Goal: Task Accomplishment & Management: Use online tool/utility

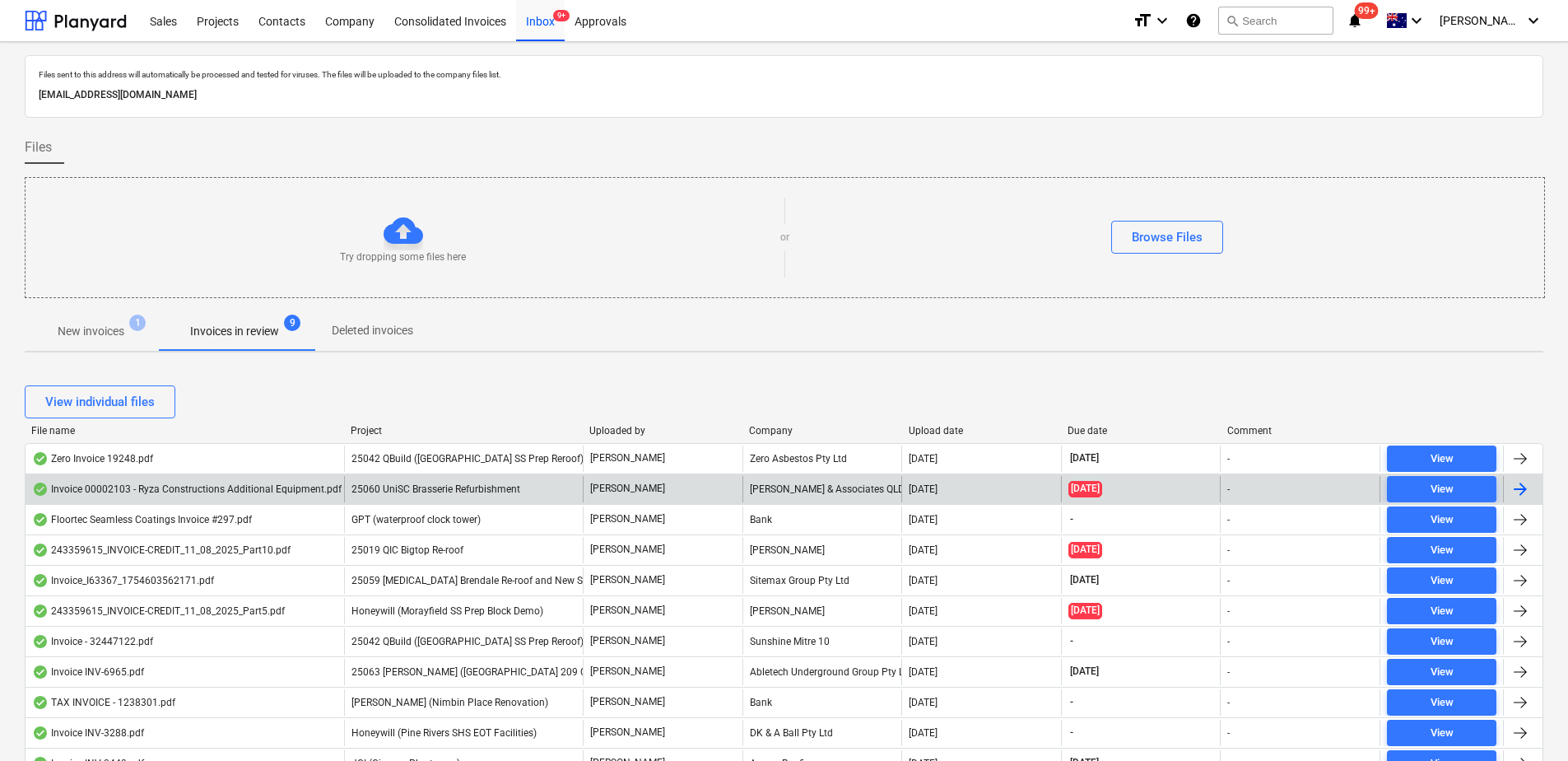
click at [504, 491] on span "25060 UniSC Brasserie Refurbishment" at bounding box center [435, 489] width 169 height 12
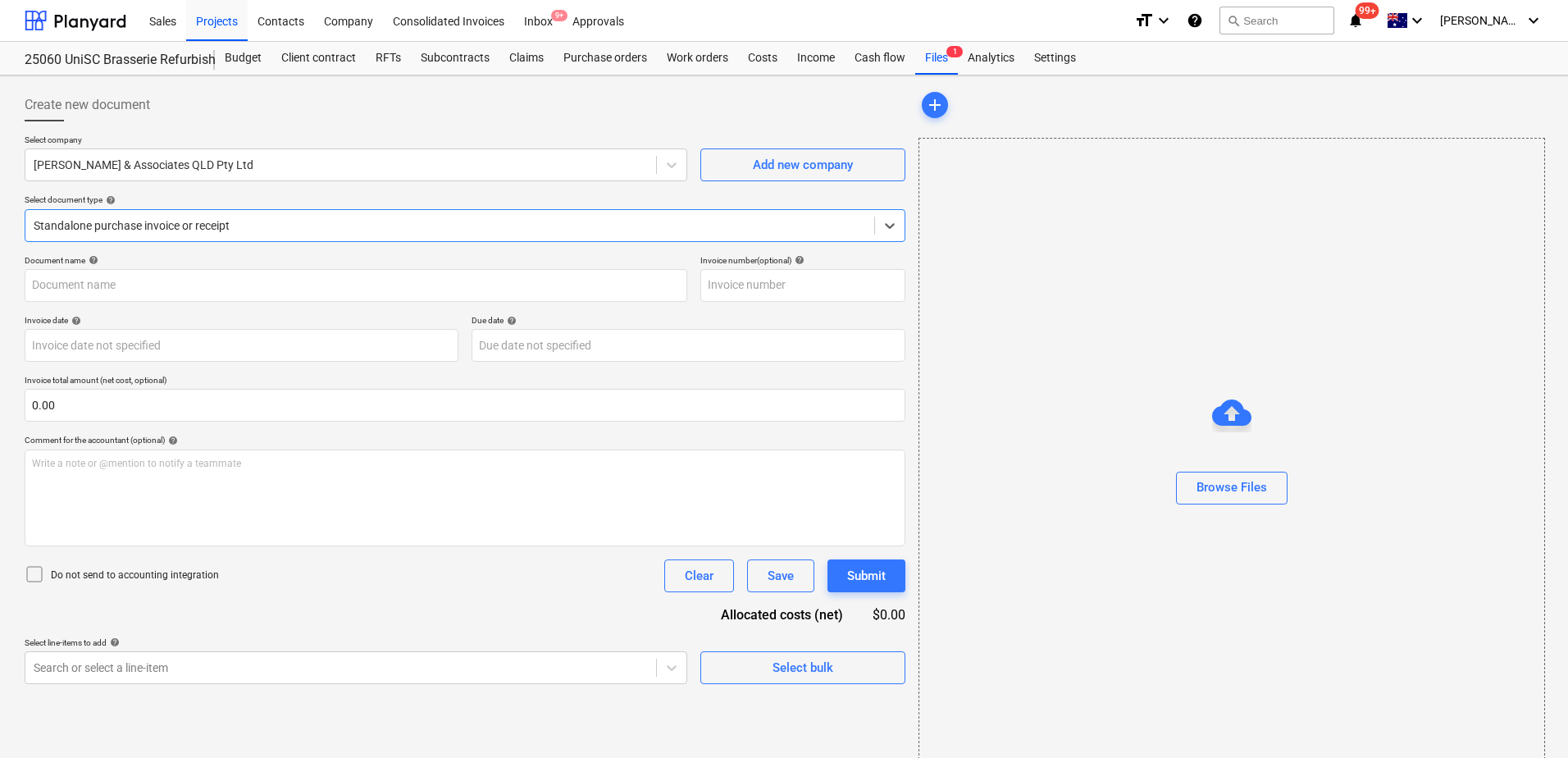
type input "00002103"
type input "[DATE]"
click at [86, 223] on div at bounding box center [450, 225] width 832 height 16
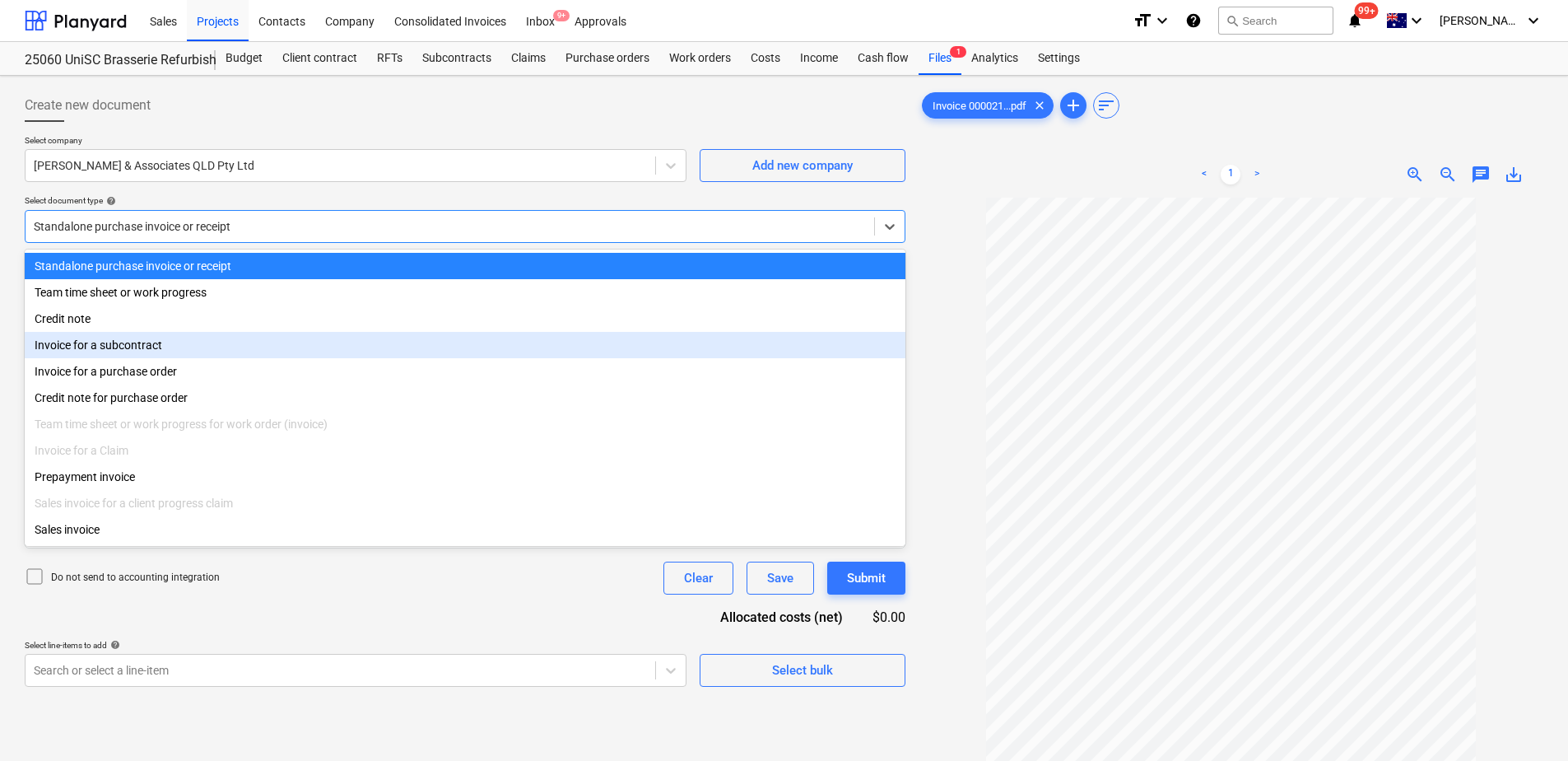
click at [161, 348] on div "Invoice for a subcontract" at bounding box center [465, 344] width 880 height 26
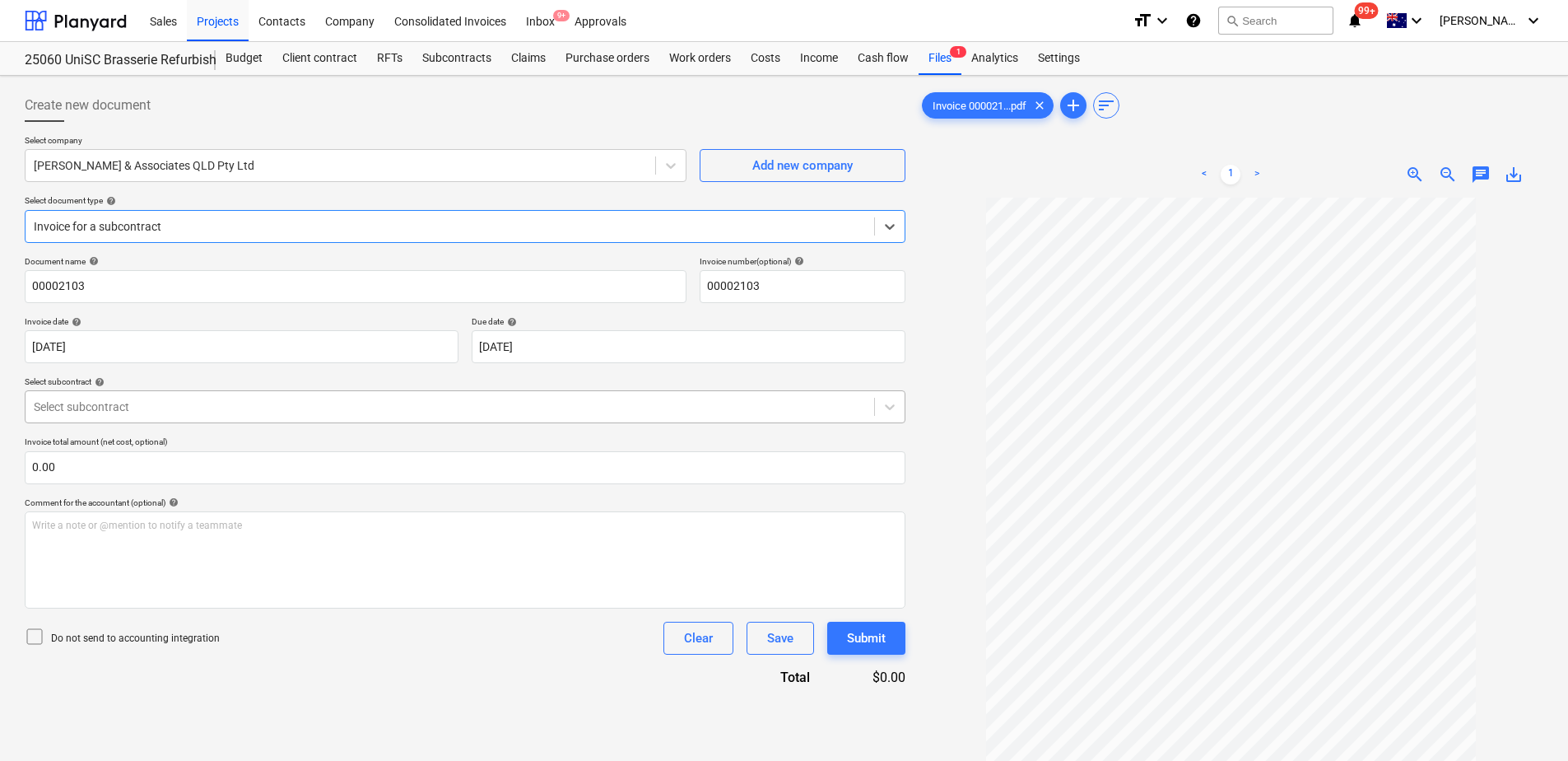
click at [326, 407] on div at bounding box center [450, 406] width 832 height 16
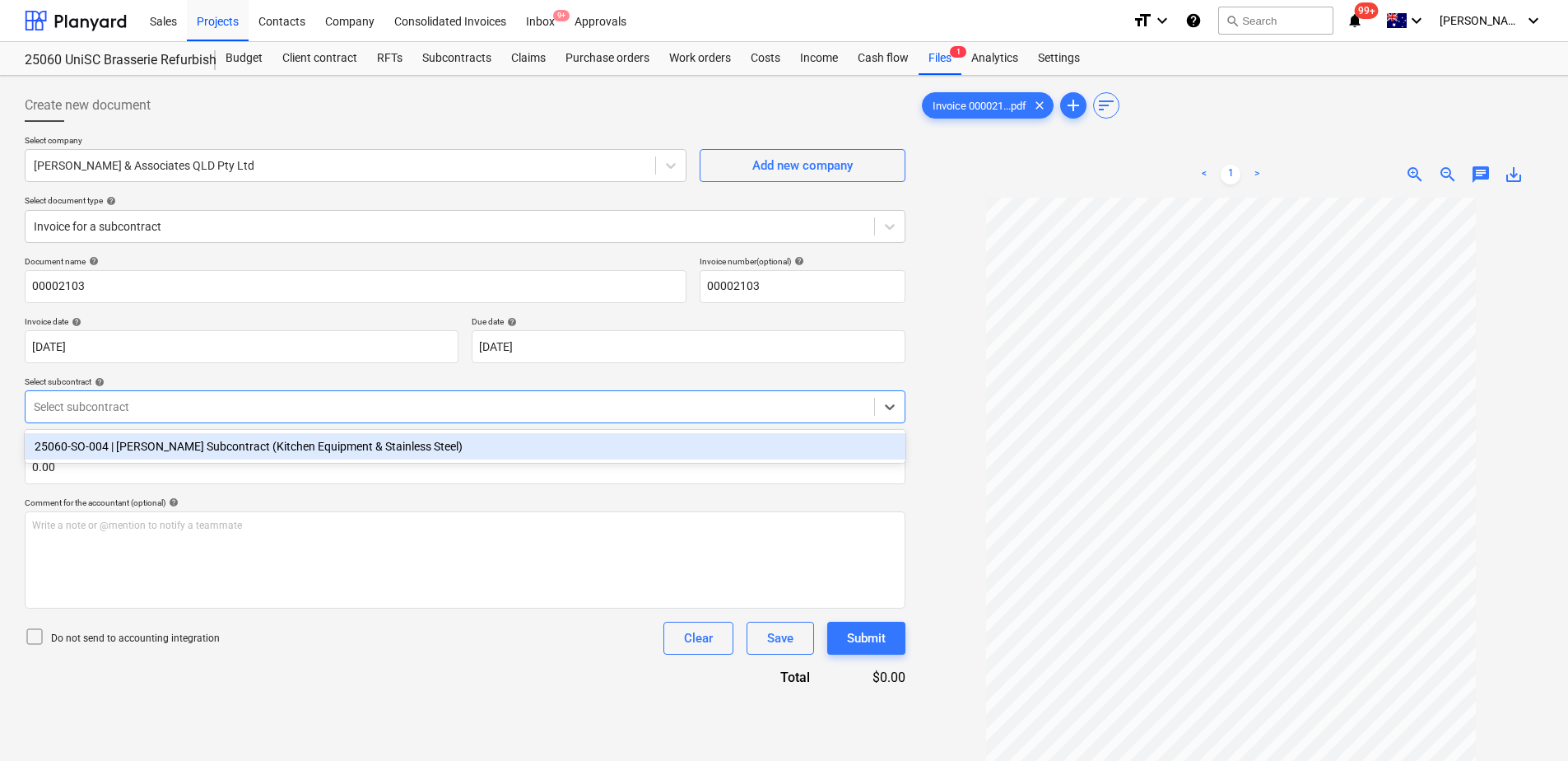
click at [303, 454] on div "25060-SO-004 | [PERSON_NAME] Subcontract (Kitchen Equipment & Stainless Steel)" at bounding box center [465, 446] width 880 height 26
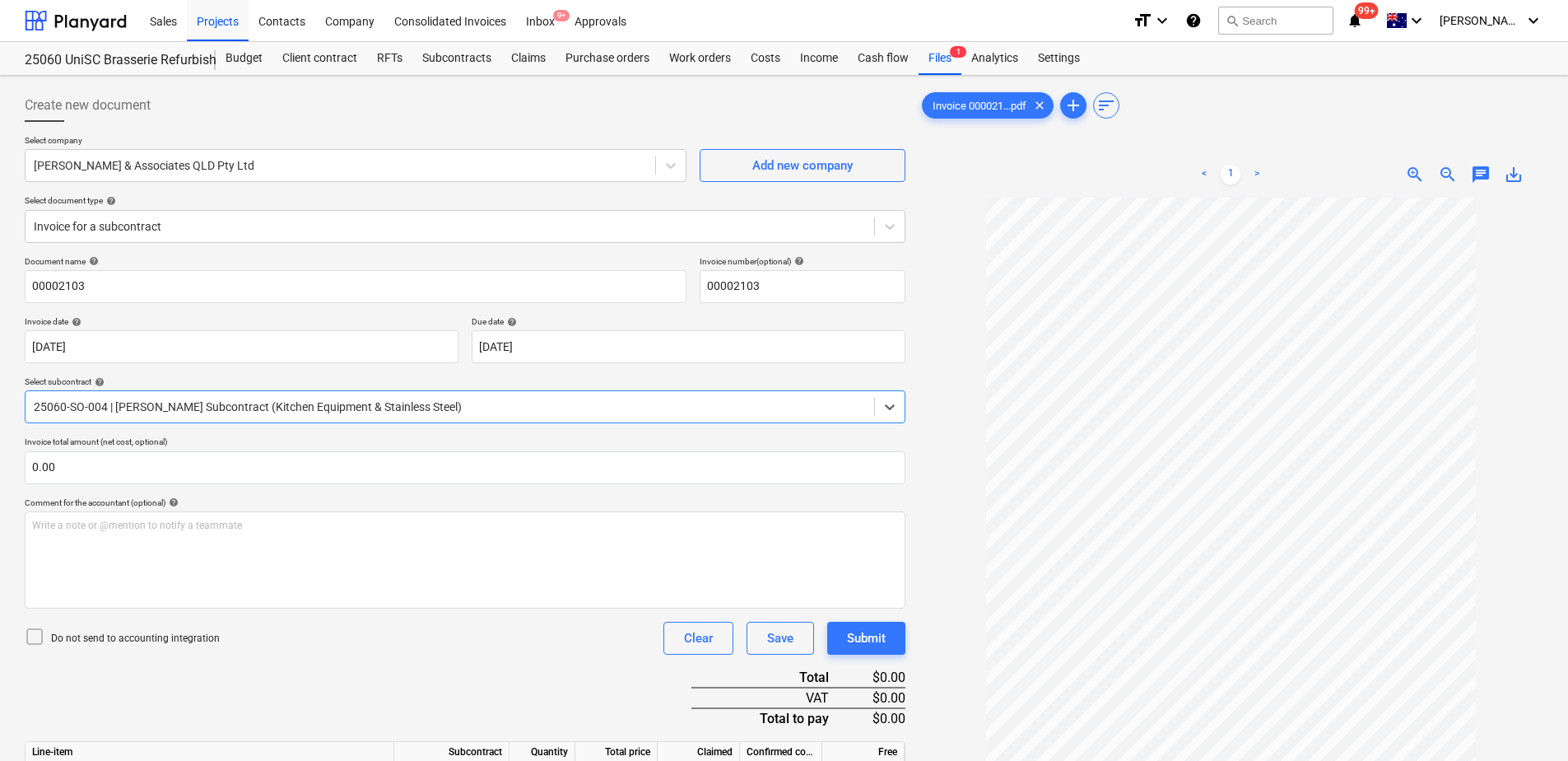
click at [331, 680] on div "Document name help 00002103 Invoice number (optional) help 00002103 Invoice dat…" at bounding box center [465, 601] width 880 height 691
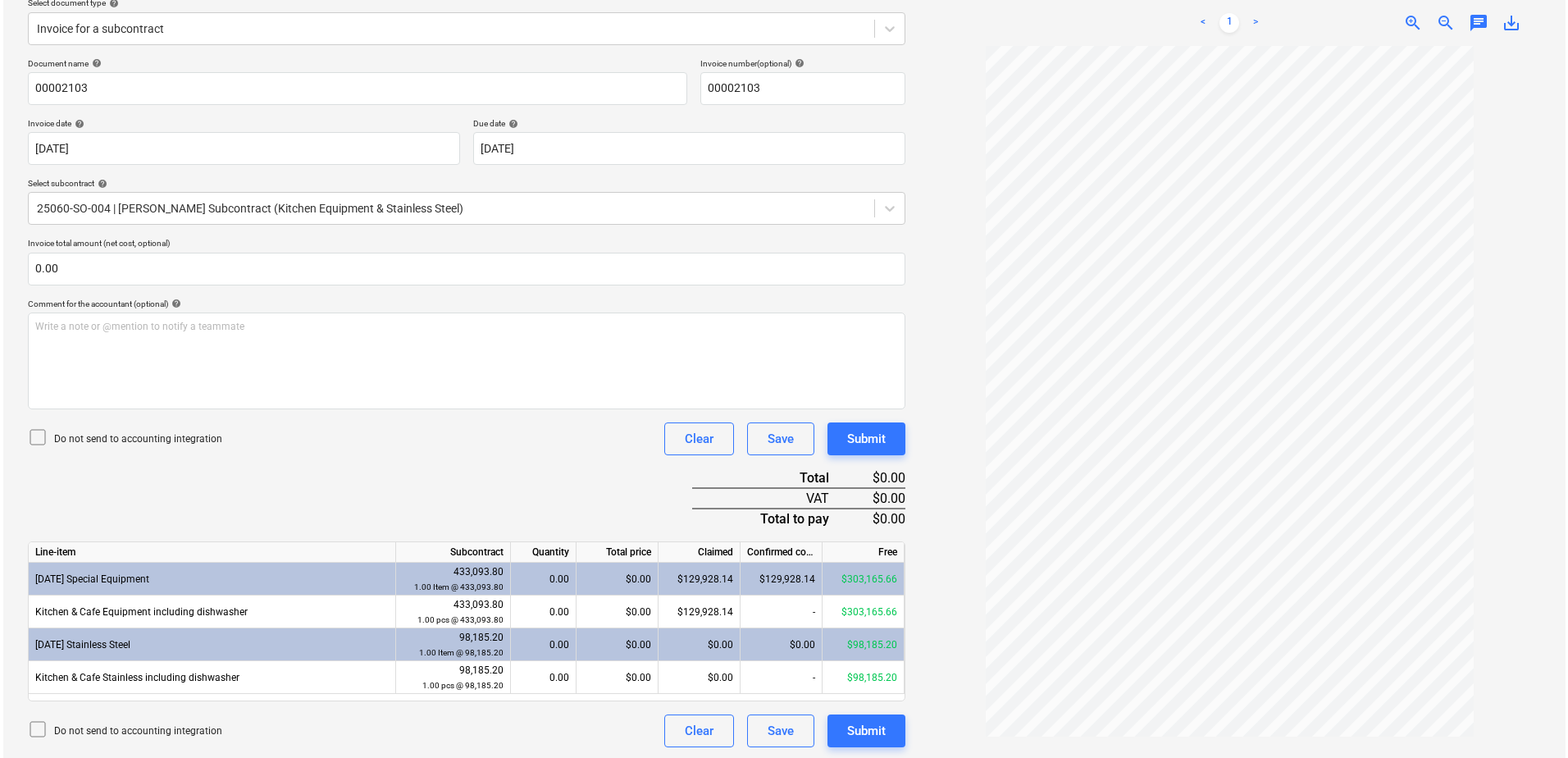
scroll to position [199, 0]
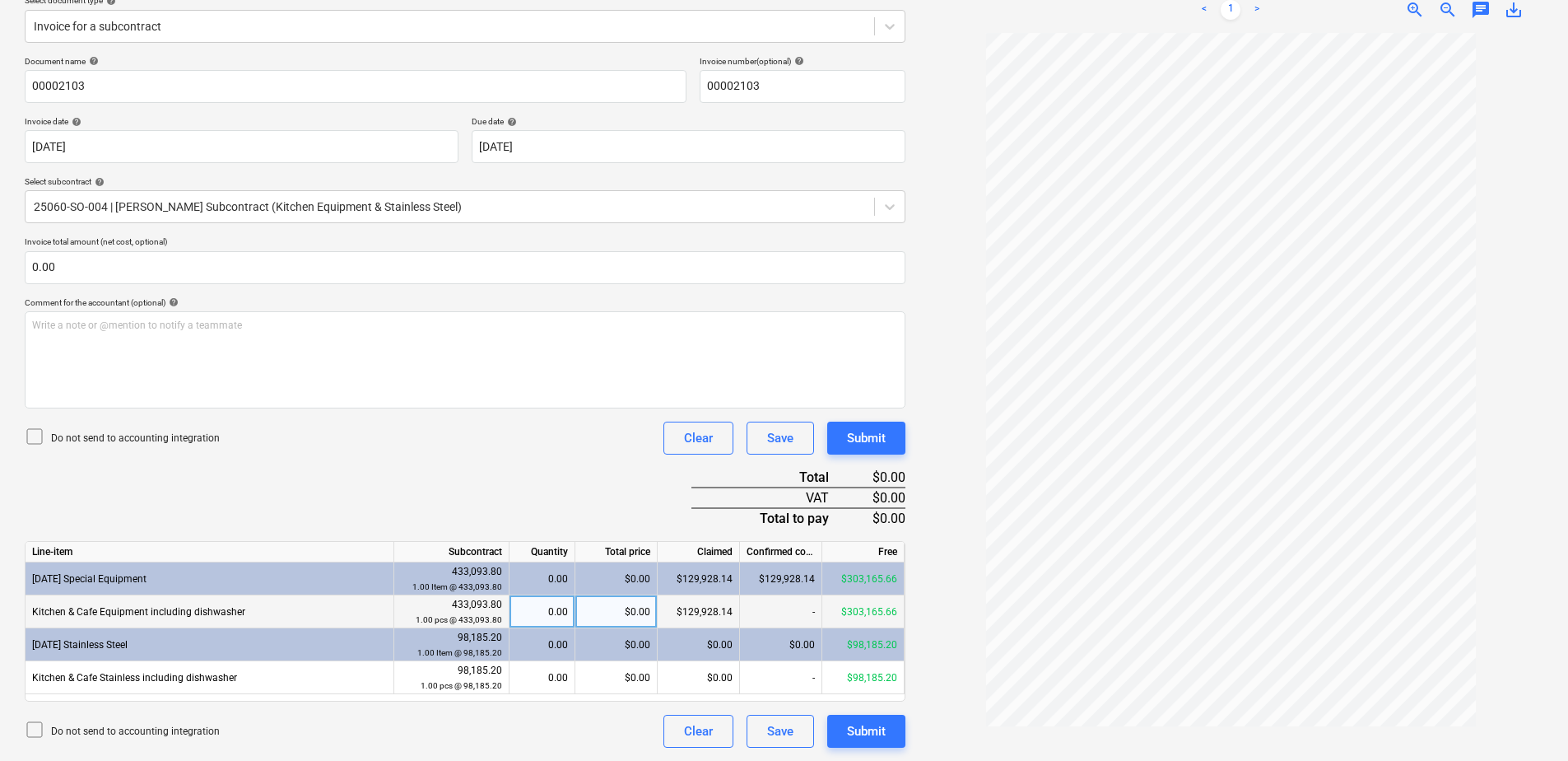
click at [615, 605] on div "$0.00" at bounding box center [616, 611] width 82 height 33
type input "1"
type input "19134"
click at [862, 725] on div "Submit" at bounding box center [866, 730] width 39 height 21
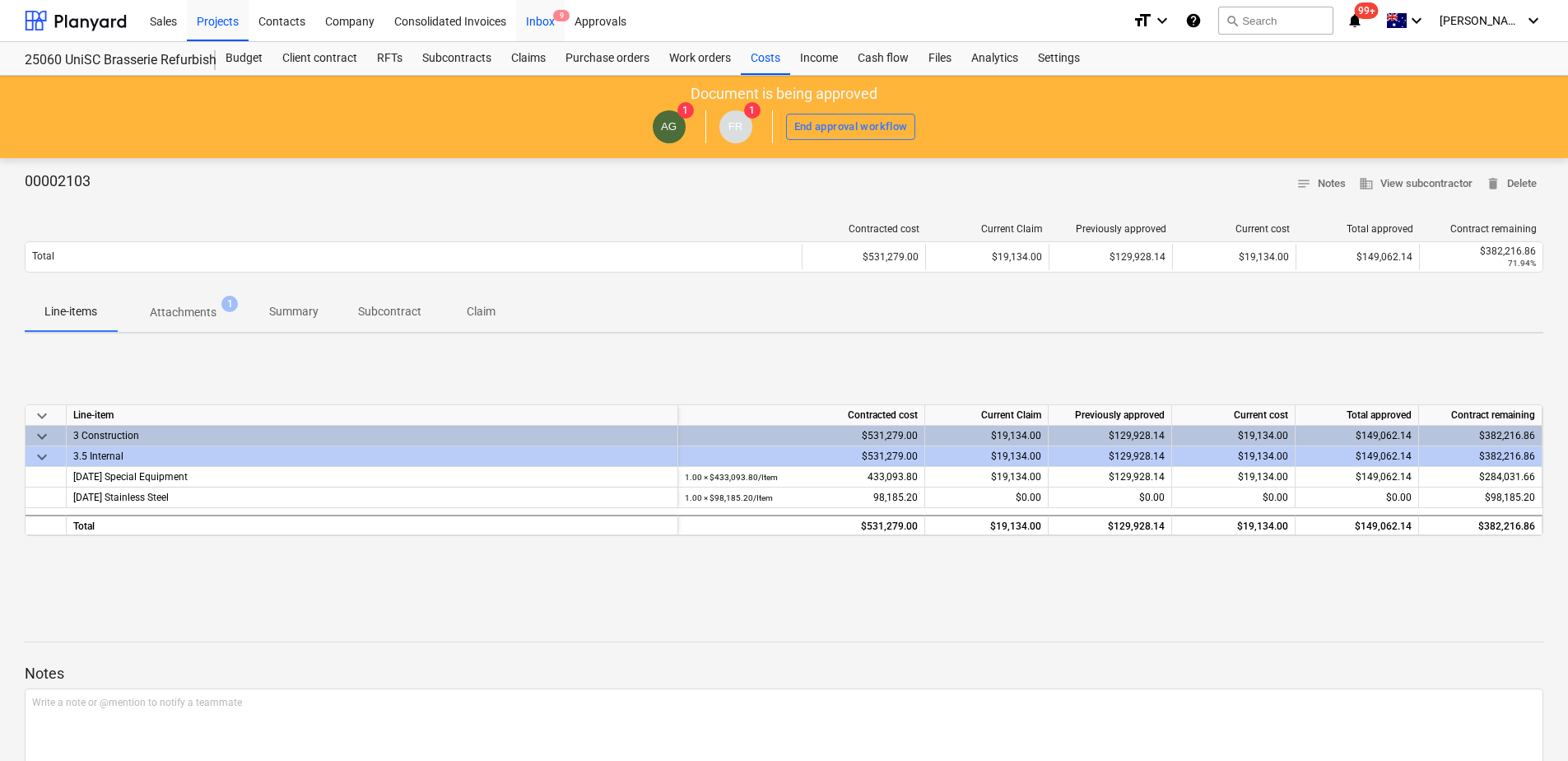
click at [556, 31] on div "Inbox 9" at bounding box center [540, 20] width 48 height 42
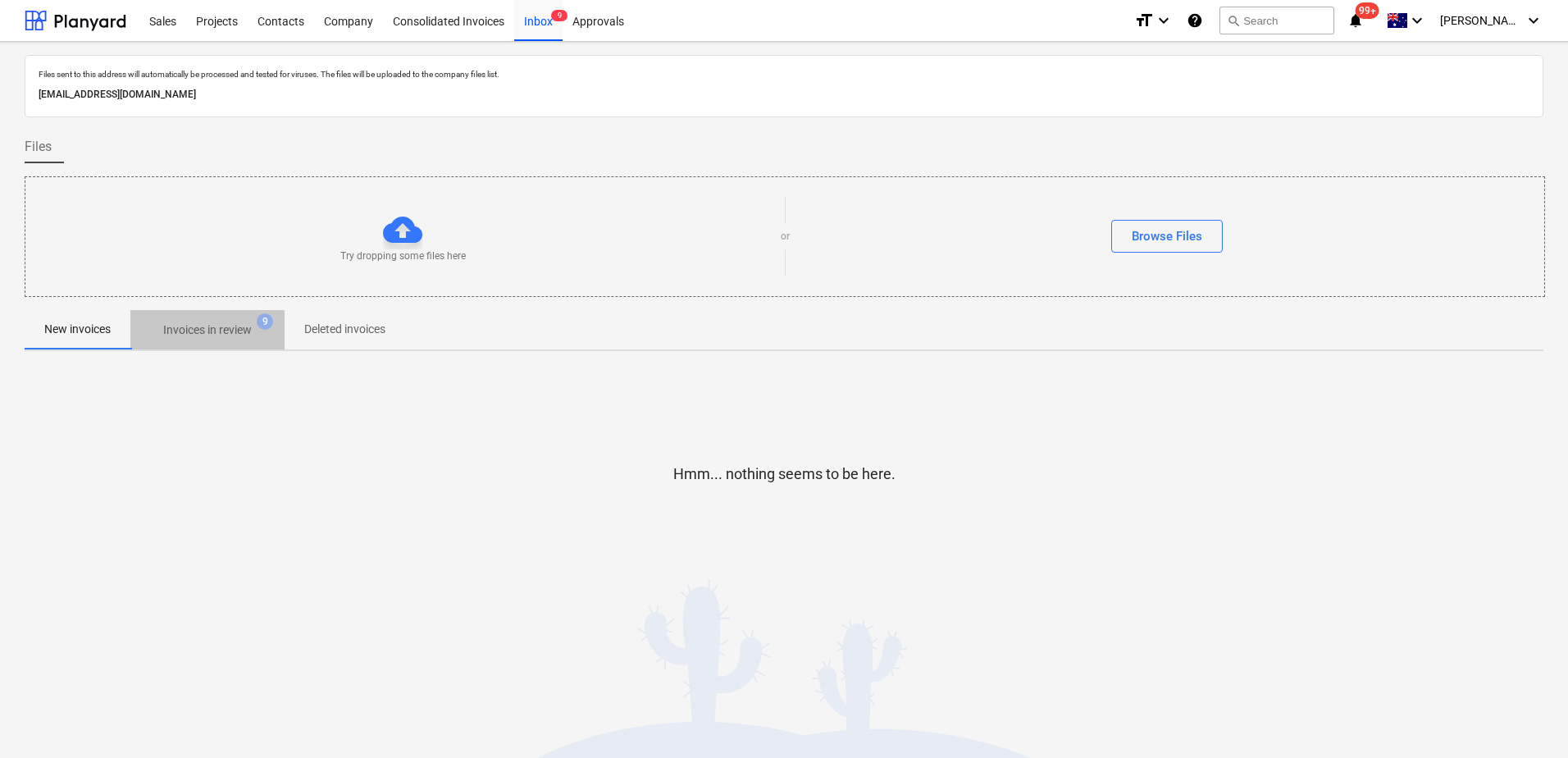
click at [222, 328] on p "Invoices in review" at bounding box center [207, 330] width 89 height 17
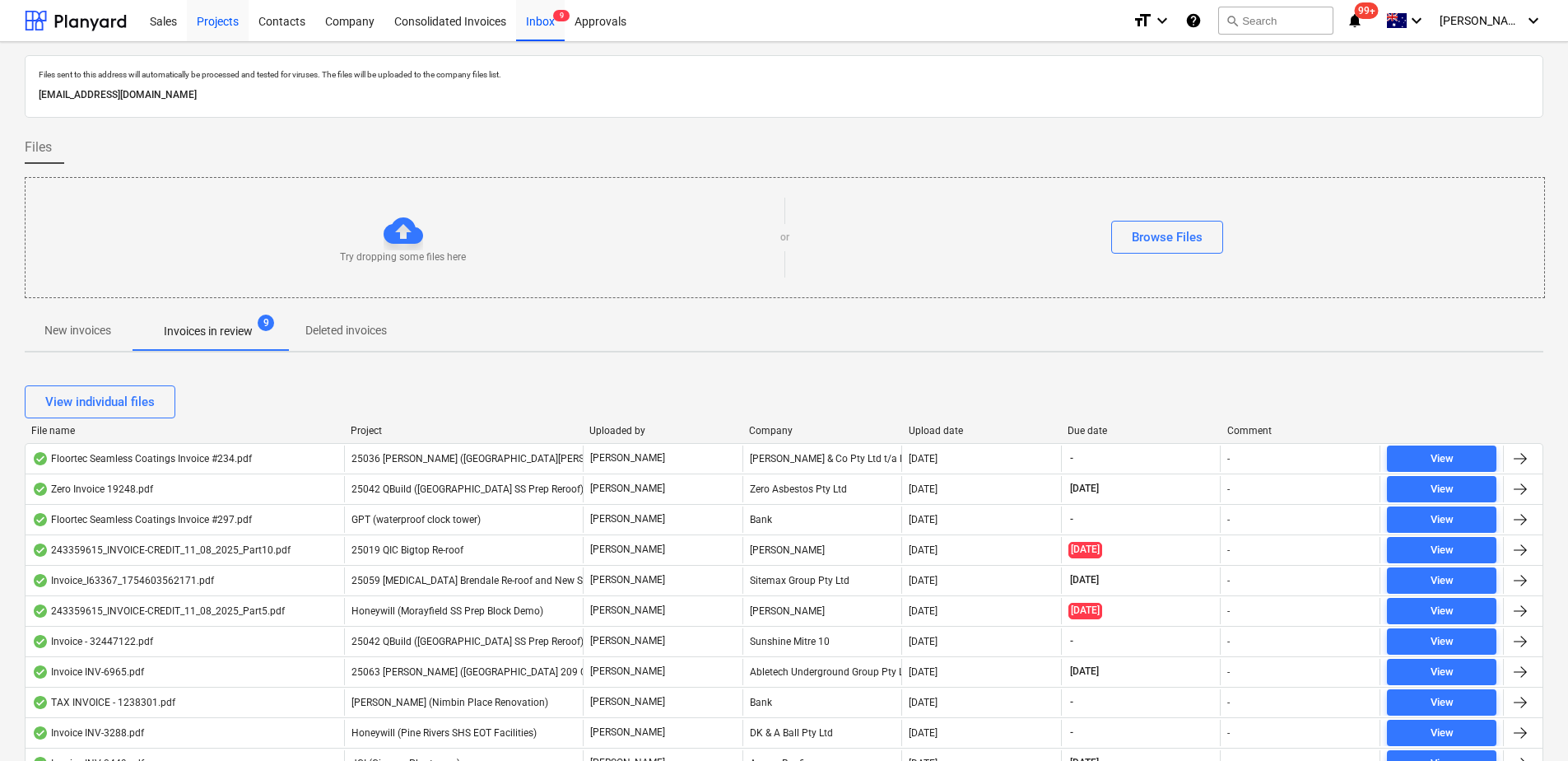
click at [221, 39] on div "Projects" at bounding box center [218, 20] width 62 height 42
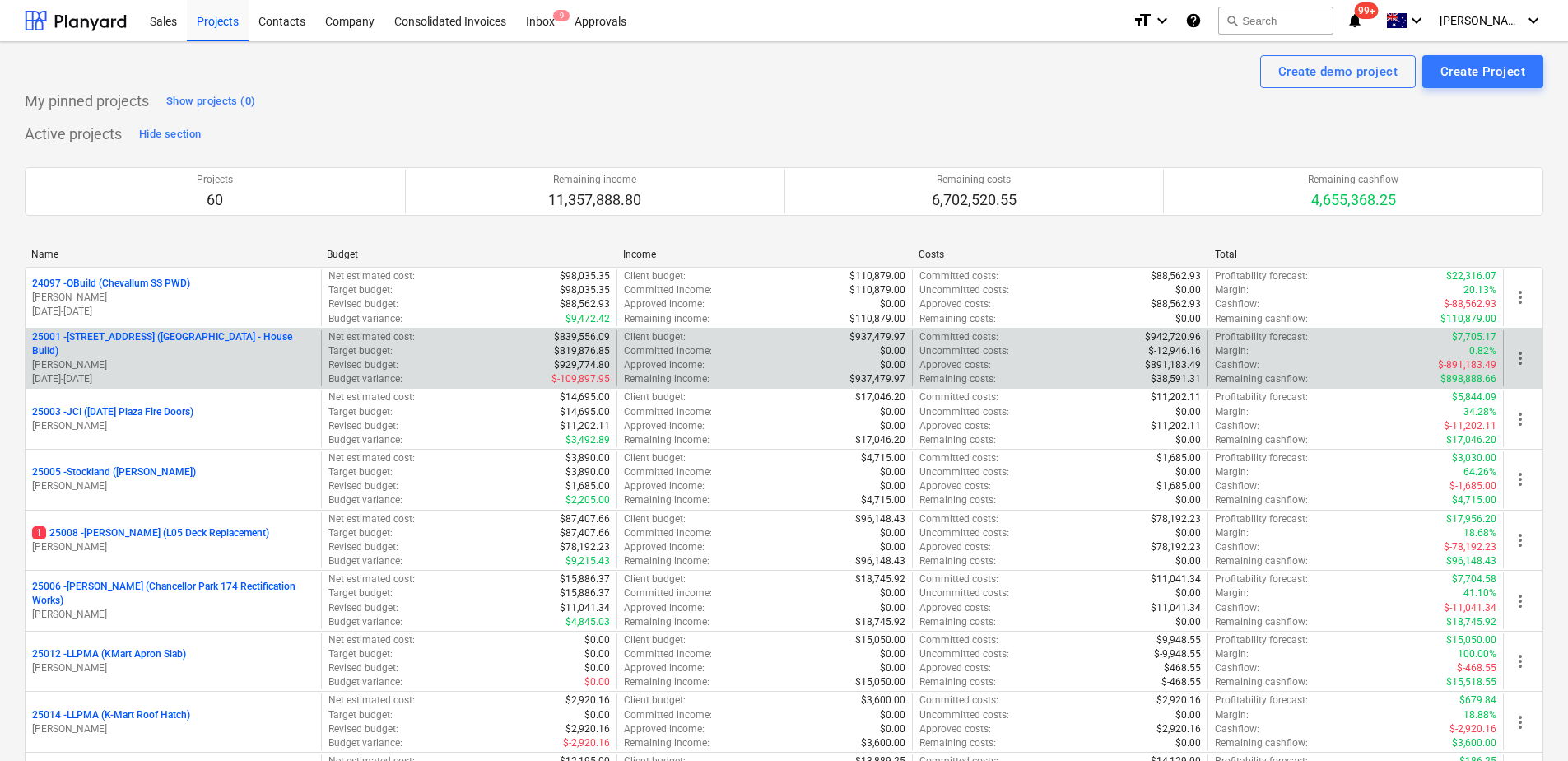
click at [190, 350] on p "[STREET_ADDRESS] ([STREET_ADDRESS] - House Build)" at bounding box center [173, 344] width 282 height 28
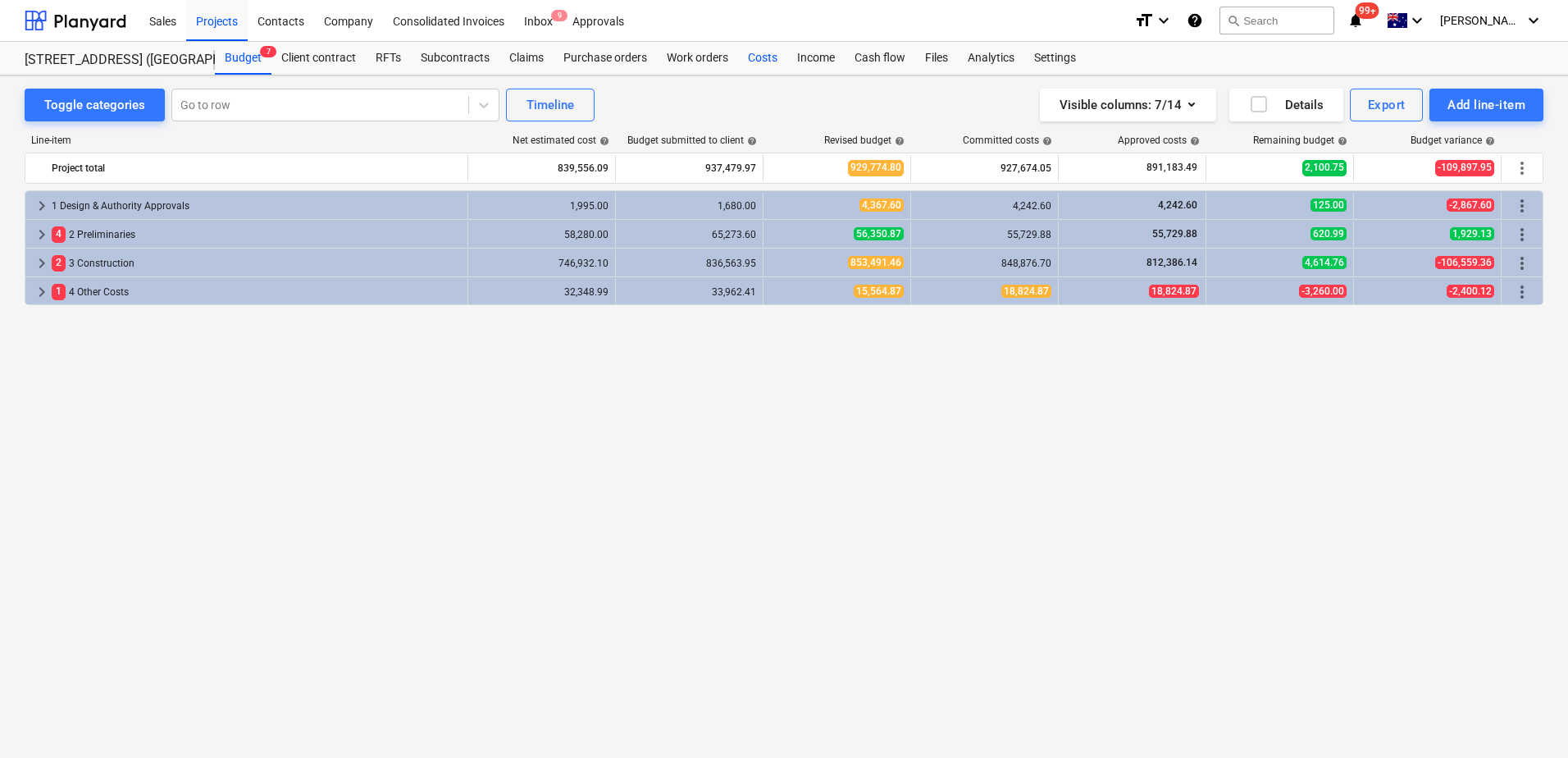
click at [765, 68] on div "Costs" at bounding box center [763, 58] width 49 height 33
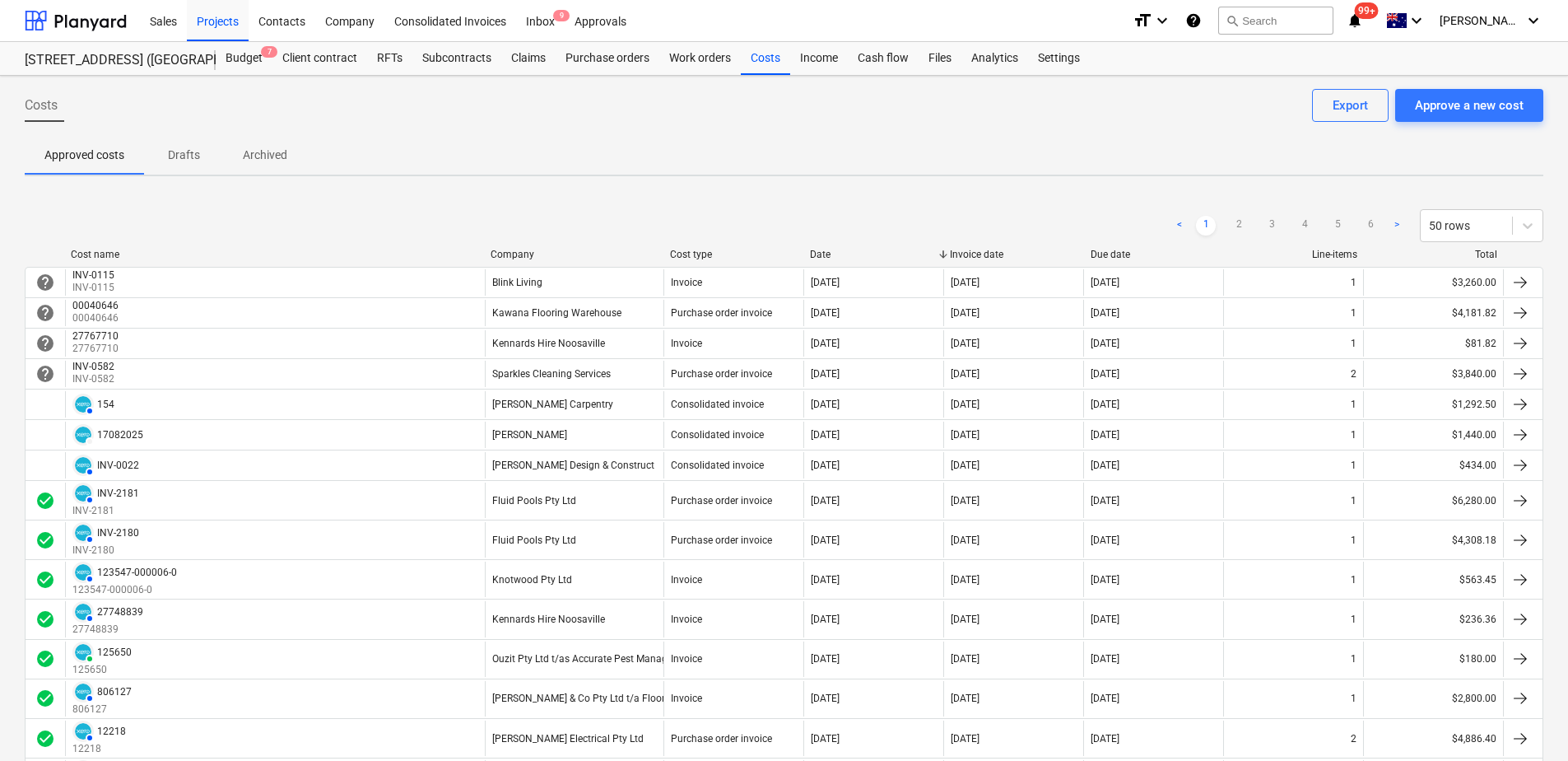
click at [514, 247] on div "< 1 2 3 4 5 6 > 50 rows" at bounding box center [784, 225] width 1519 height 46
click at [518, 253] on div "Company" at bounding box center [574, 254] width 167 height 12
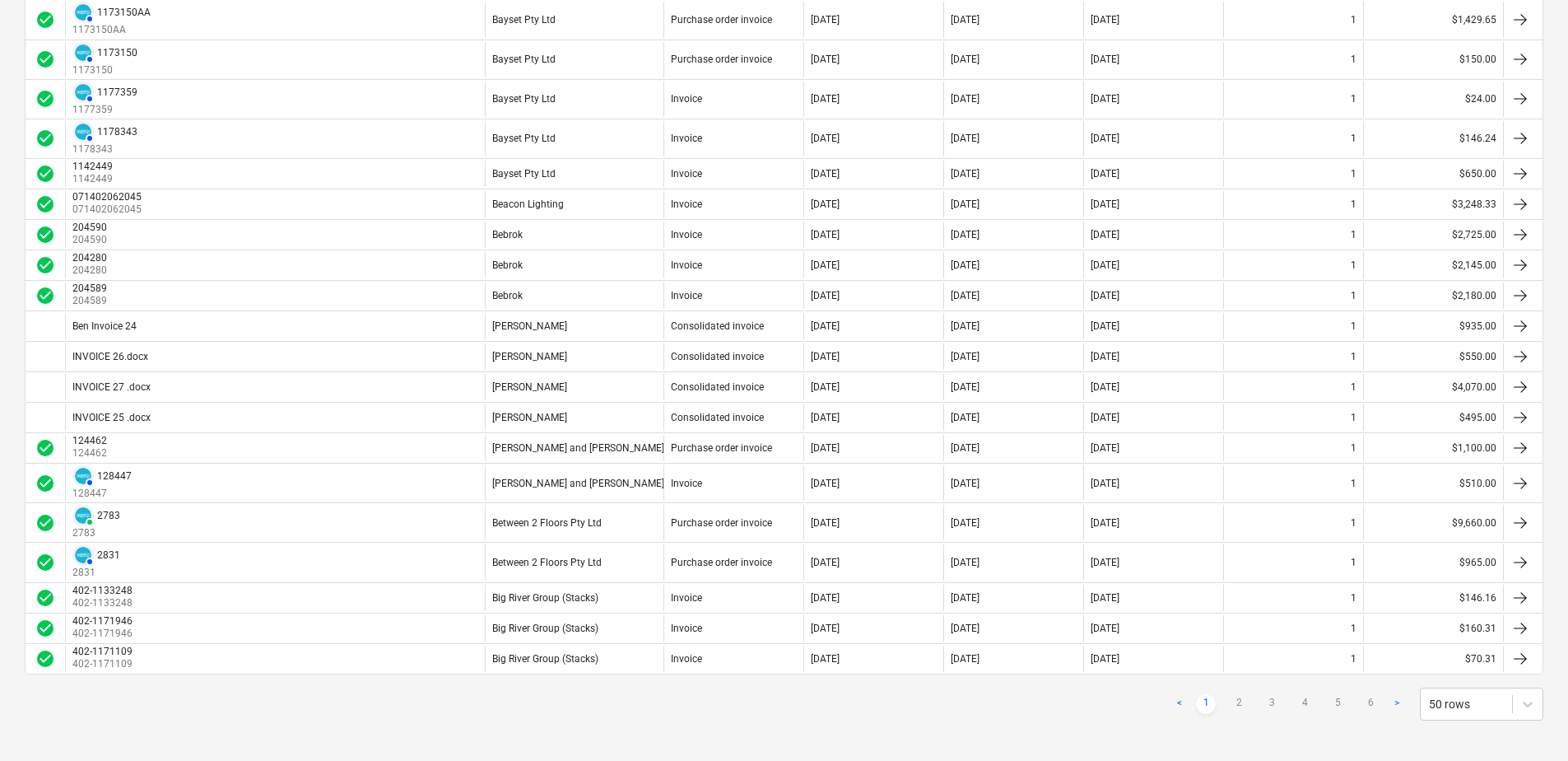
scroll to position [1269, 0]
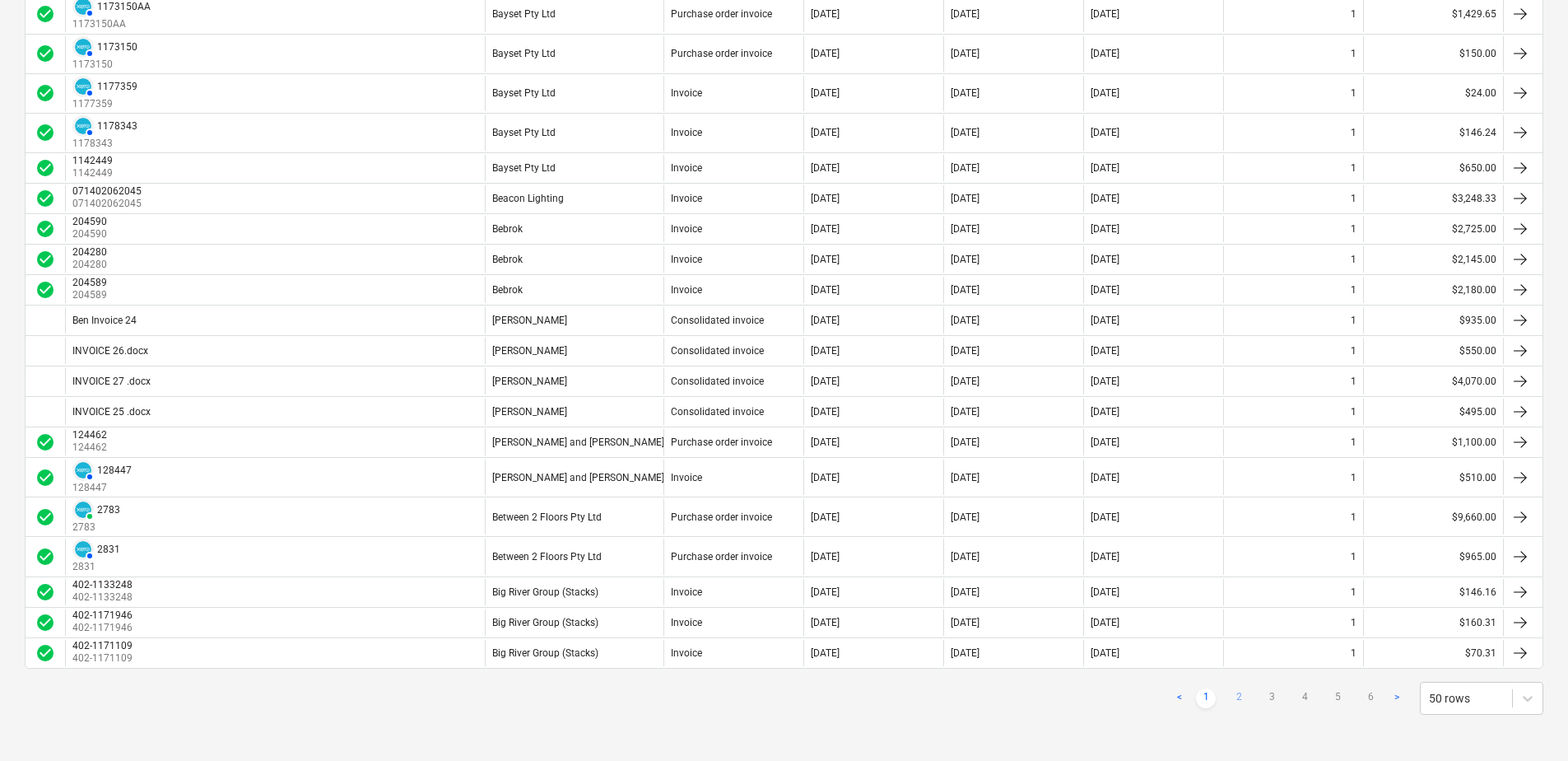
click at [1237, 695] on link "2" at bounding box center [1238, 698] width 20 height 20
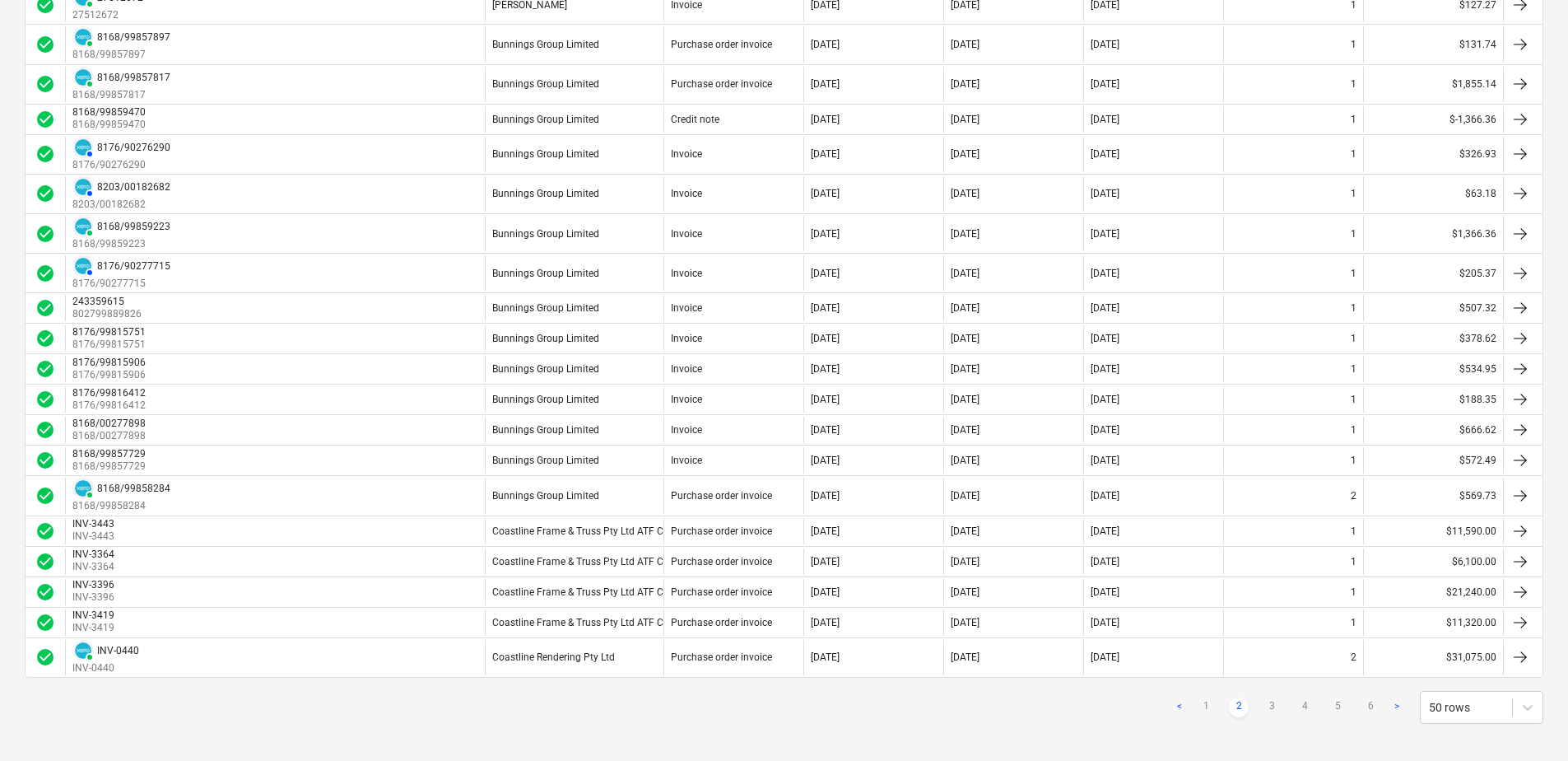
scroll to position [1261, 0]
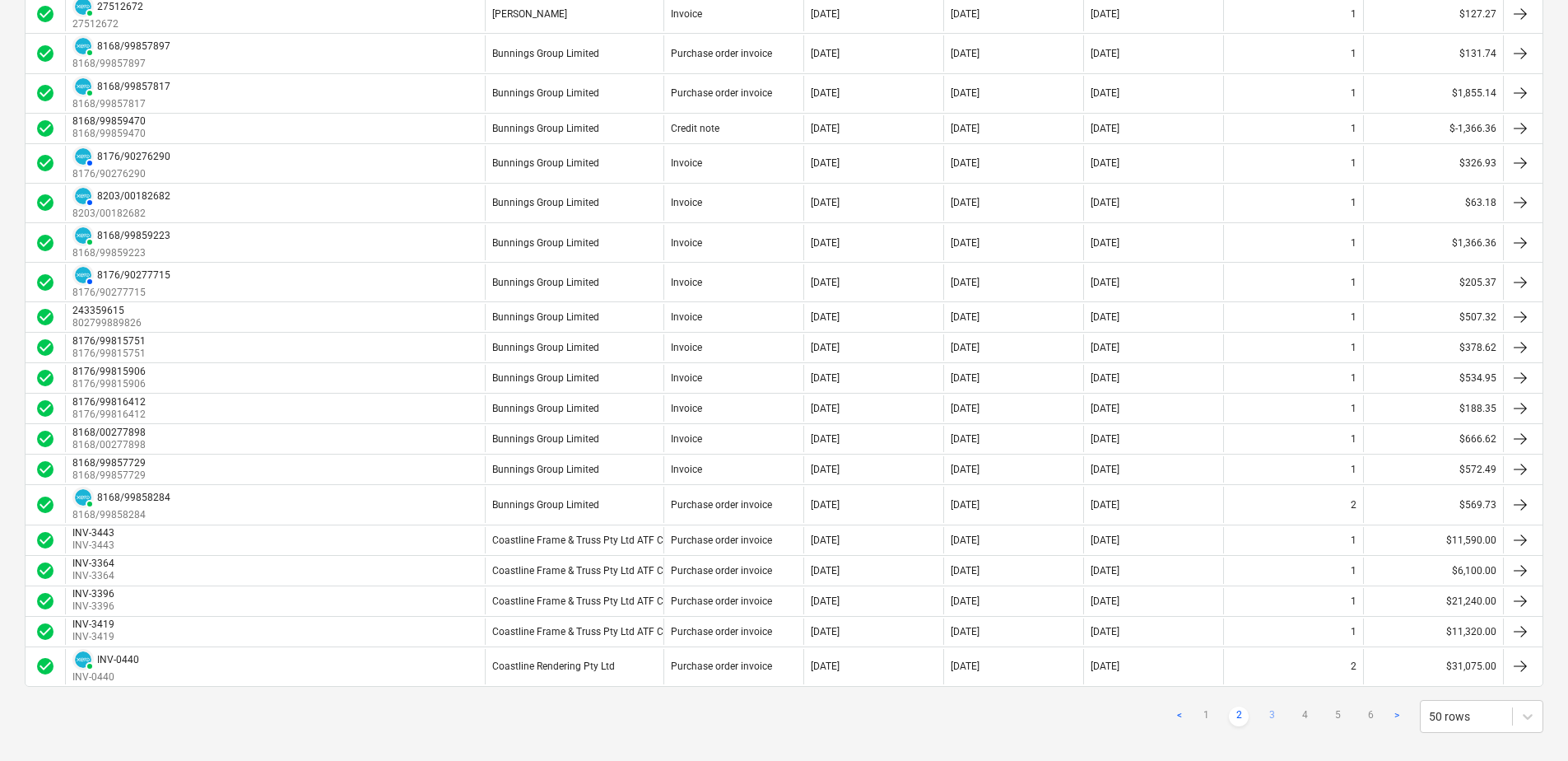
click at [1271, 714] on link "3" at bounding box center [1271, 716] width 20 height 20
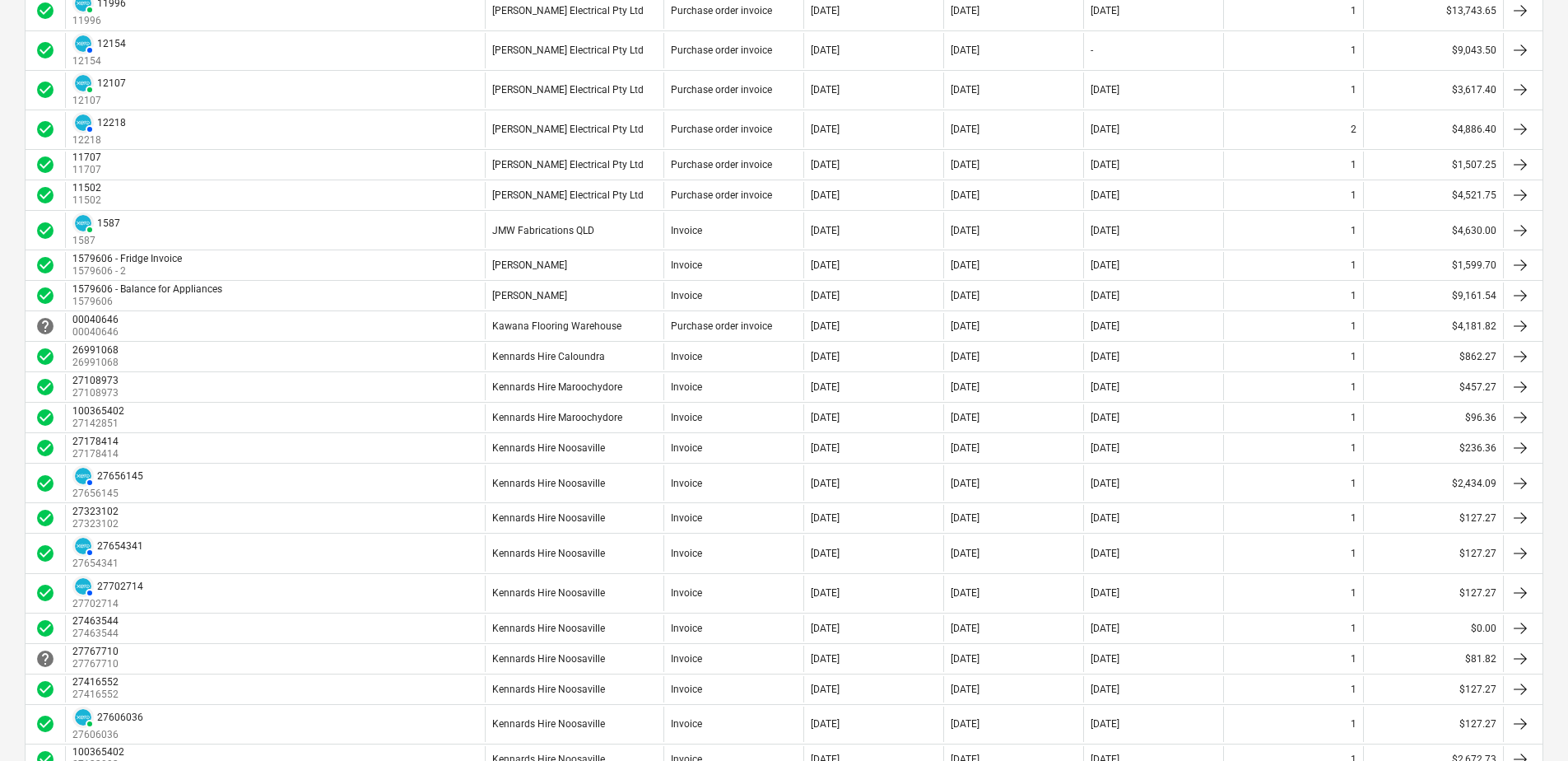
scroll to position [1050, 0]
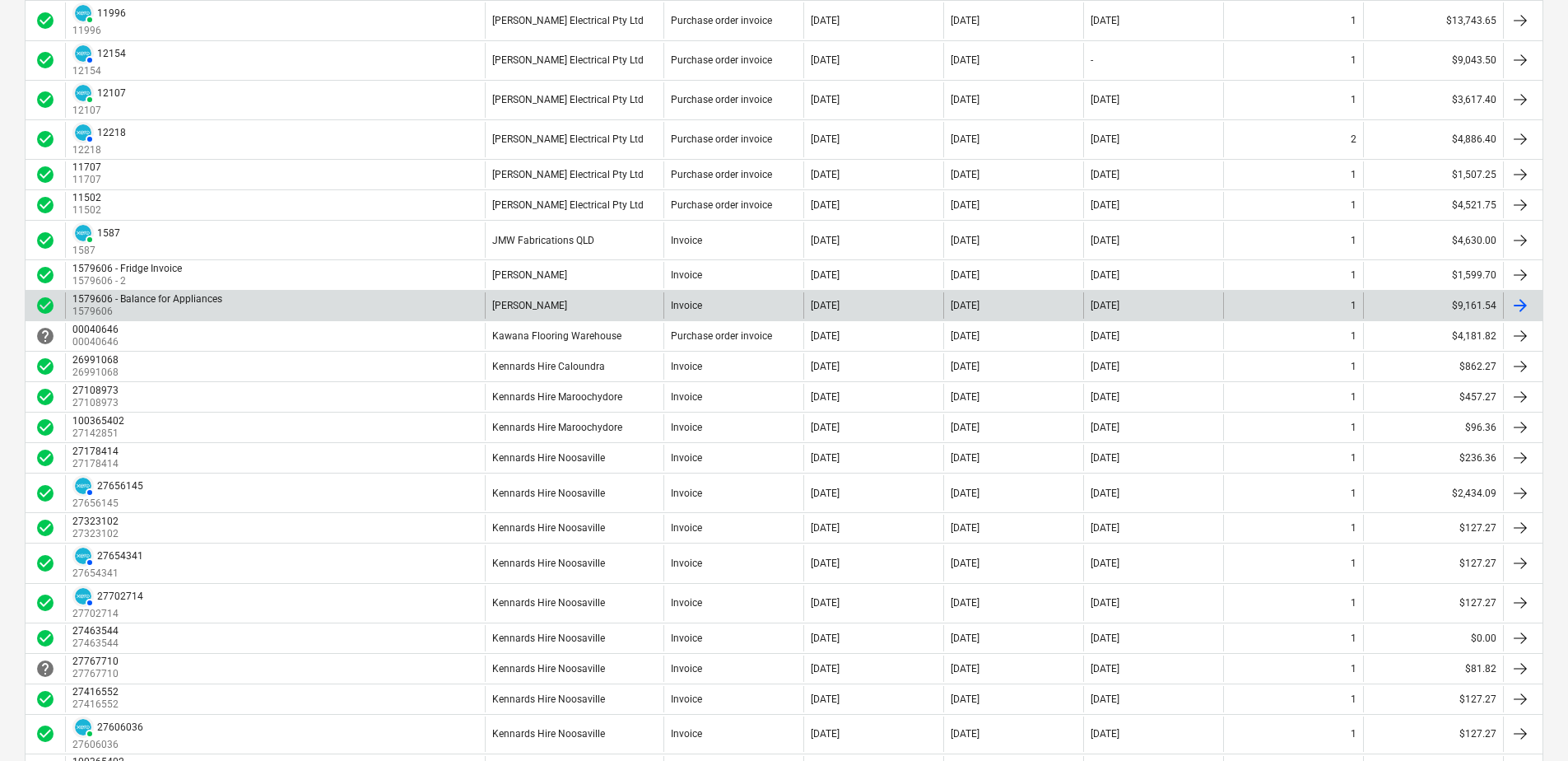
click at [946, 316] on div "[DATE]" at bounding box center [1013, 305] width 140 height 26
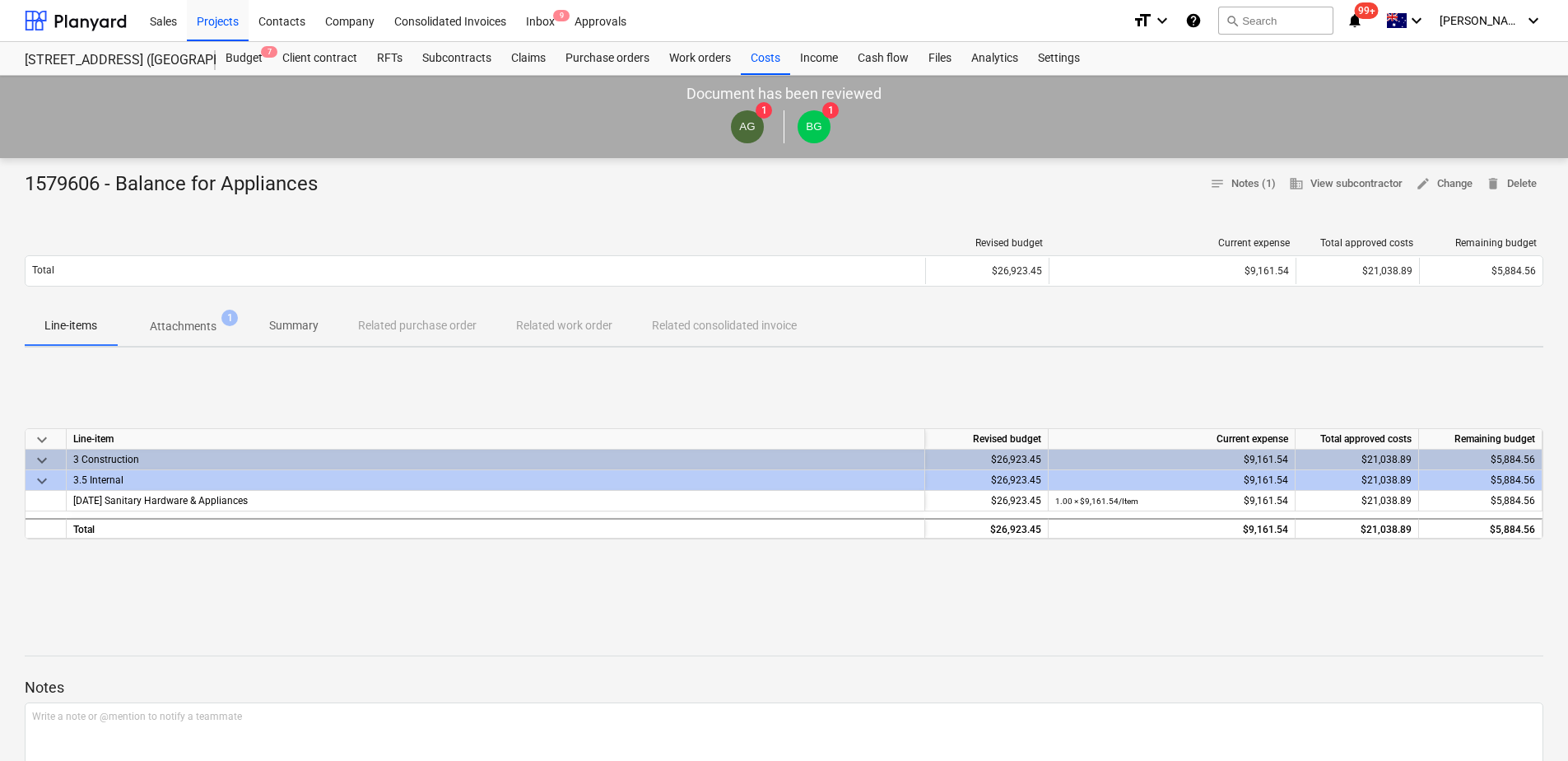
click at [165, 336] on span "Attachments 1" at bounding box center [184, 326] width 133 height 30
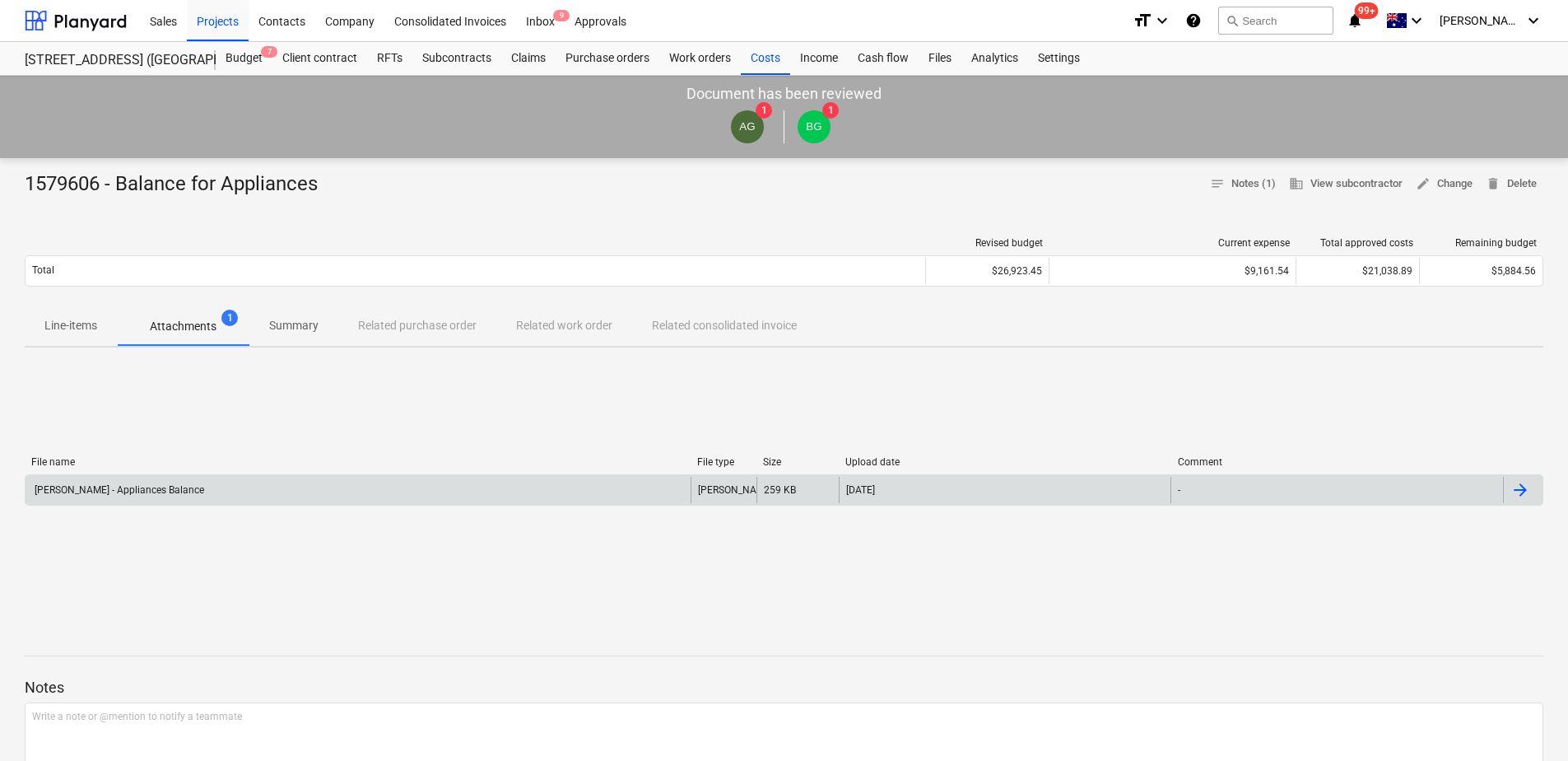
click at [479, 492] on div "[PERSON_NAME] - Appliances Balance" at bounding box center [358, 490] width 665 height 26
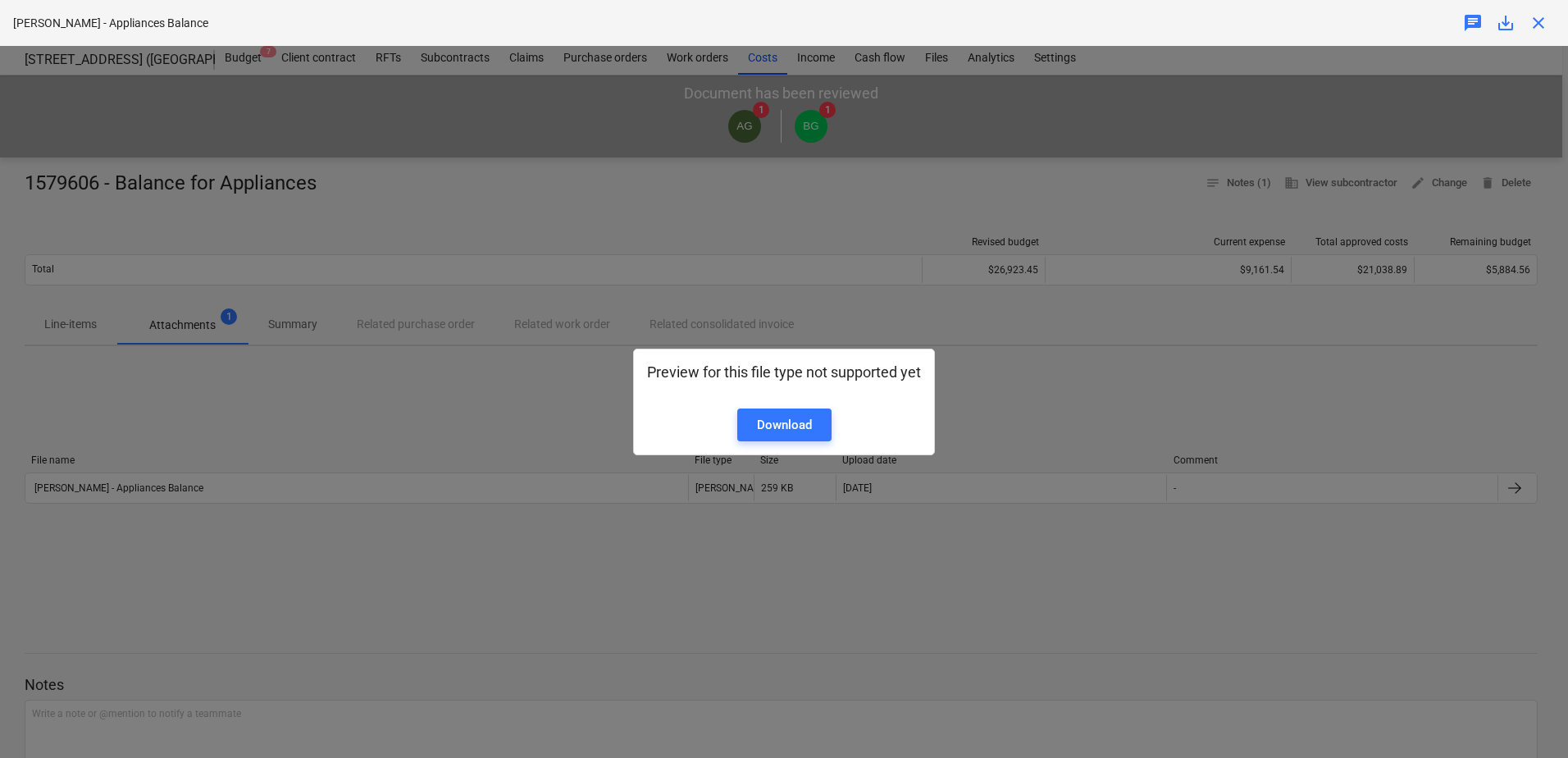
click at [450, 419] on div "Preview for this file type not supported yet Download" at bounding box center [784, 401] width 1568 height 712
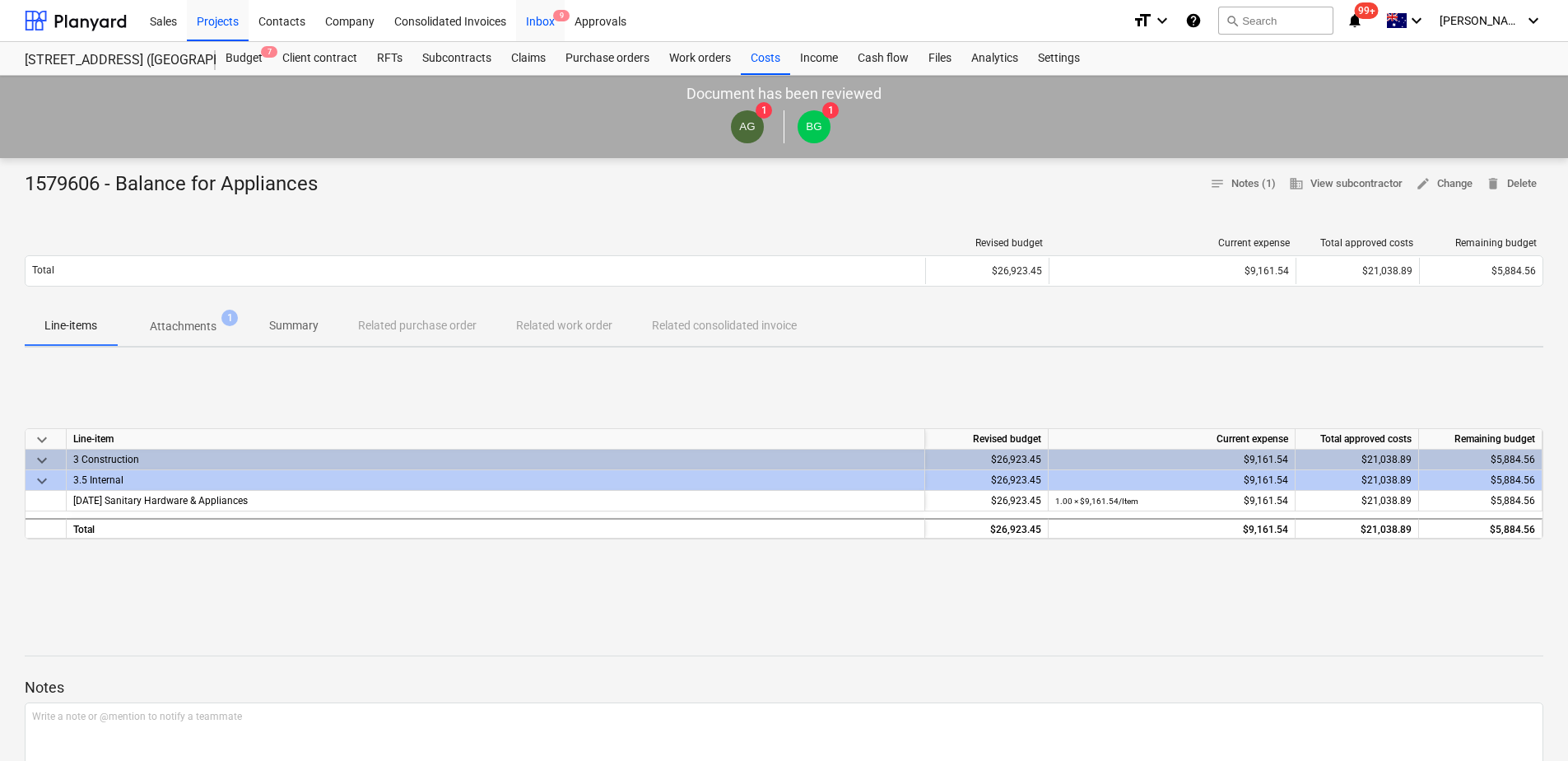
click at [541, 26] on div "Inbox 9" at bounding box center [540, 20] width 48 height 42
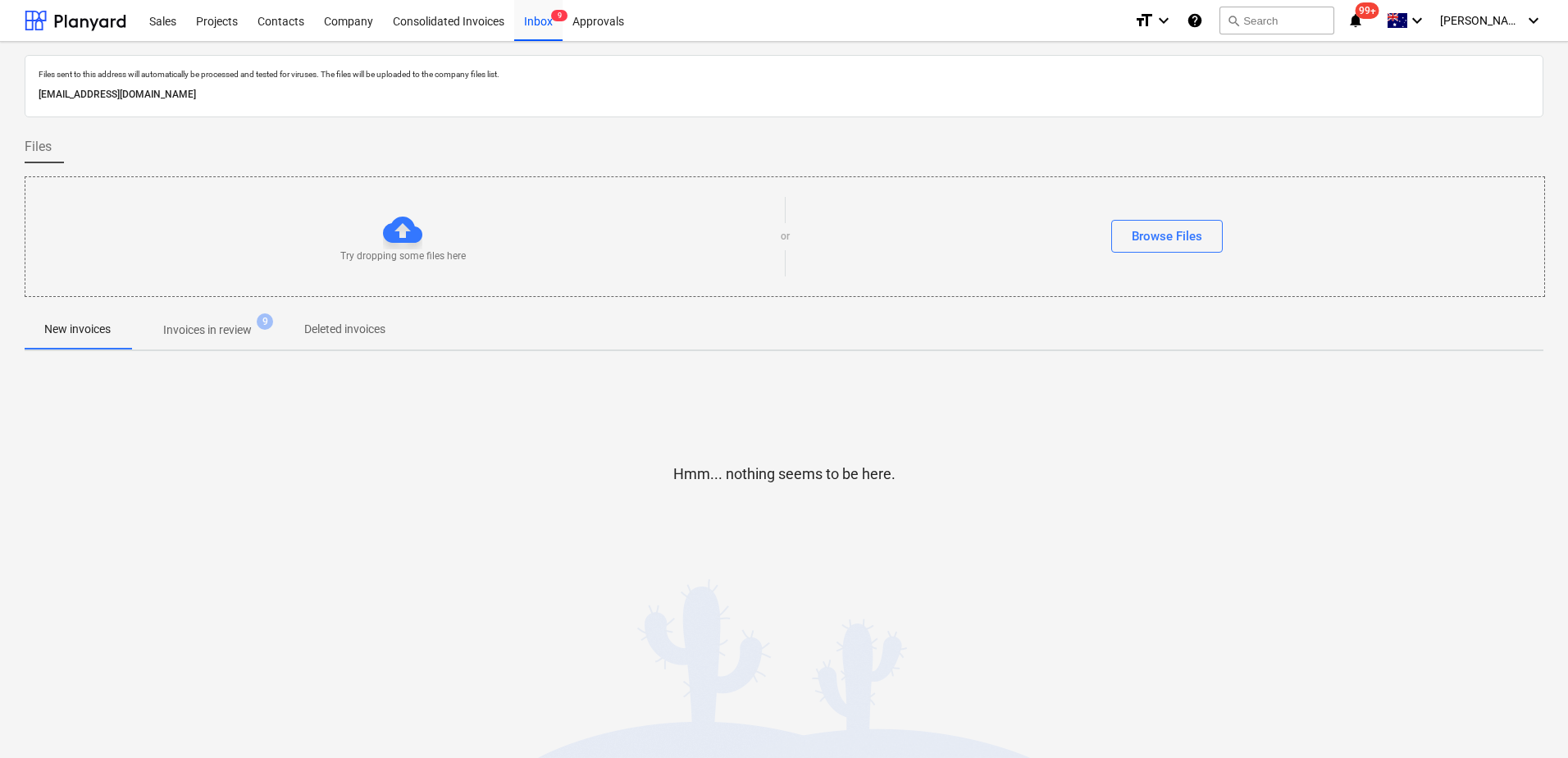
drag, startPoint x: 220, startPoint y: 332, endPoint x: 277, endPoint y: 387, distance: 79.2
click at [220, 332] on p "Invoices in review" at bounding box center [207, 330] width 89 height 17
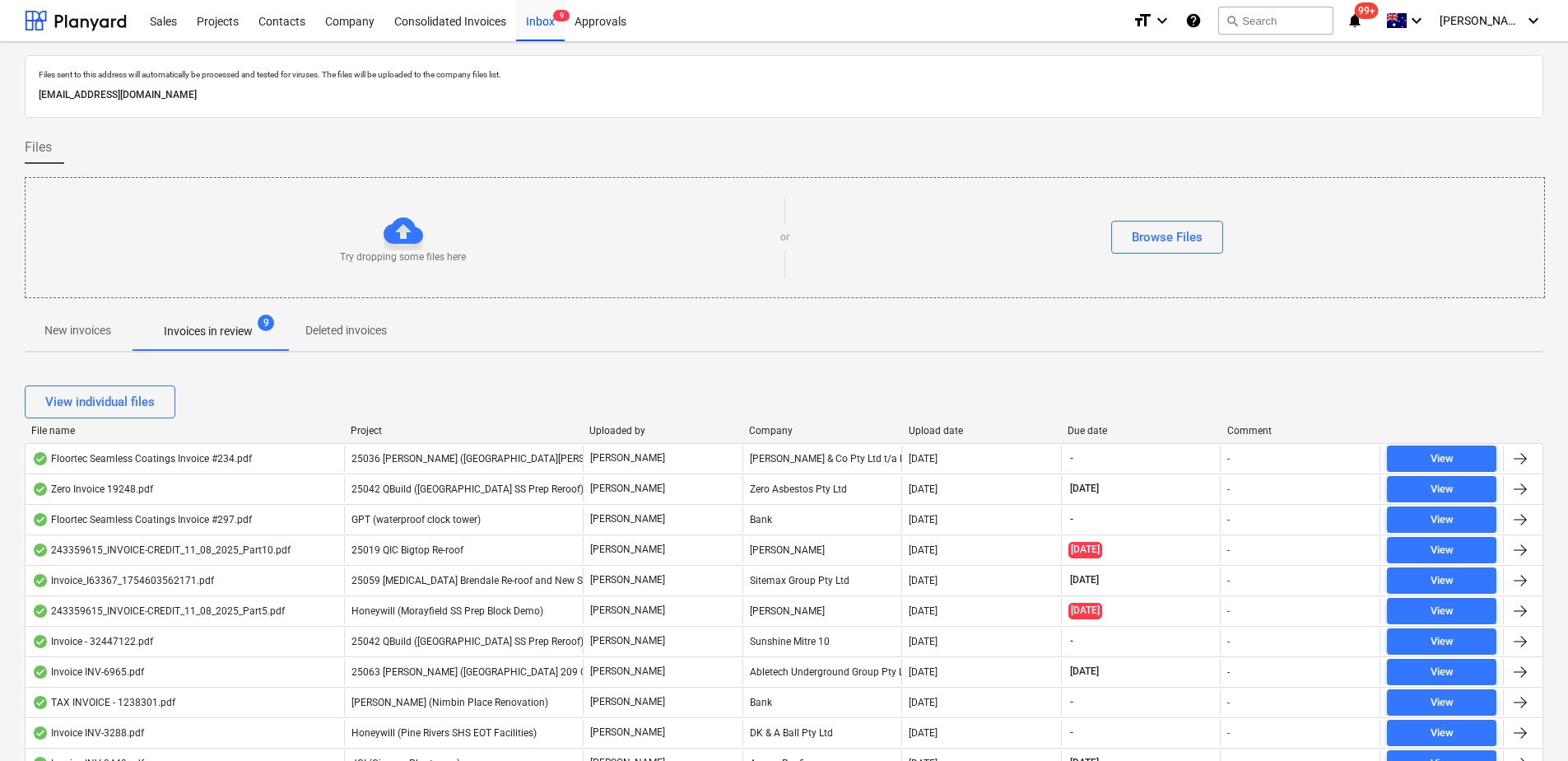
click at [46, 339] on p "New invoices" at bounding box center [77, 331] width 66 height 17
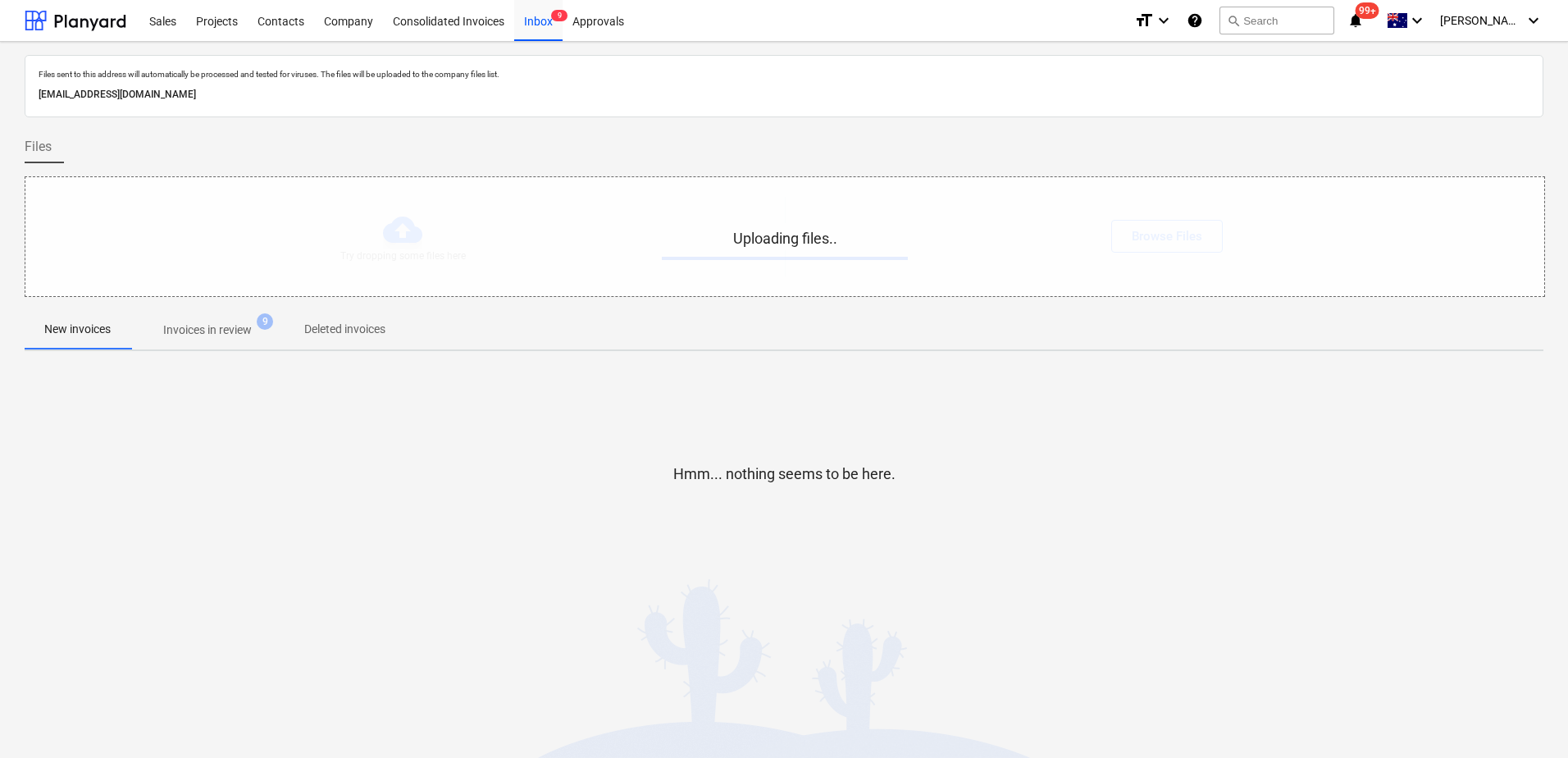
click at [231, 341] on span "Invoices in review 9" at bounding box center [207, 329] width 154 height 30
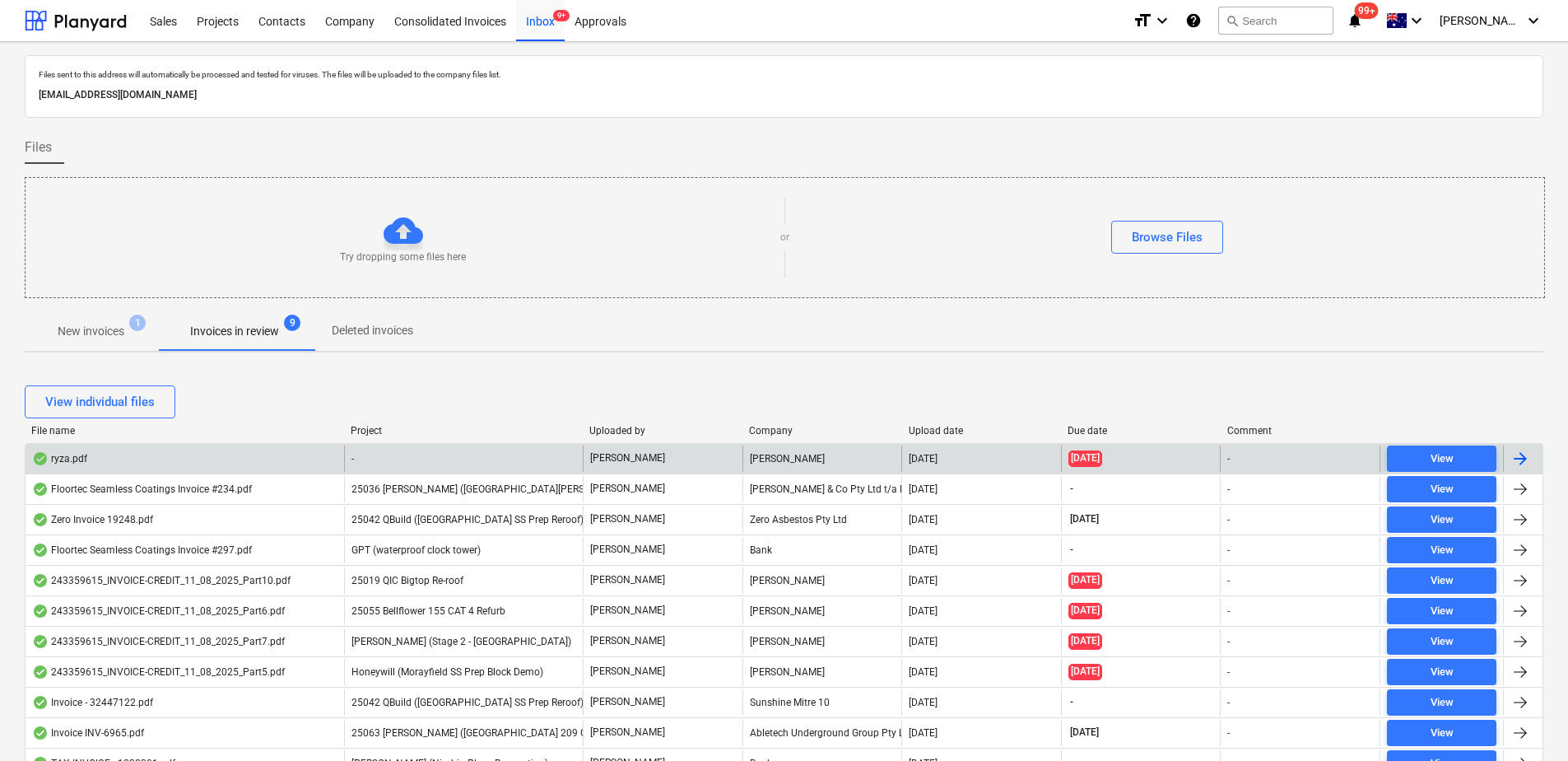
click at [495, 460] on div "-" at bounding box center [463, 458] width 239 height 26
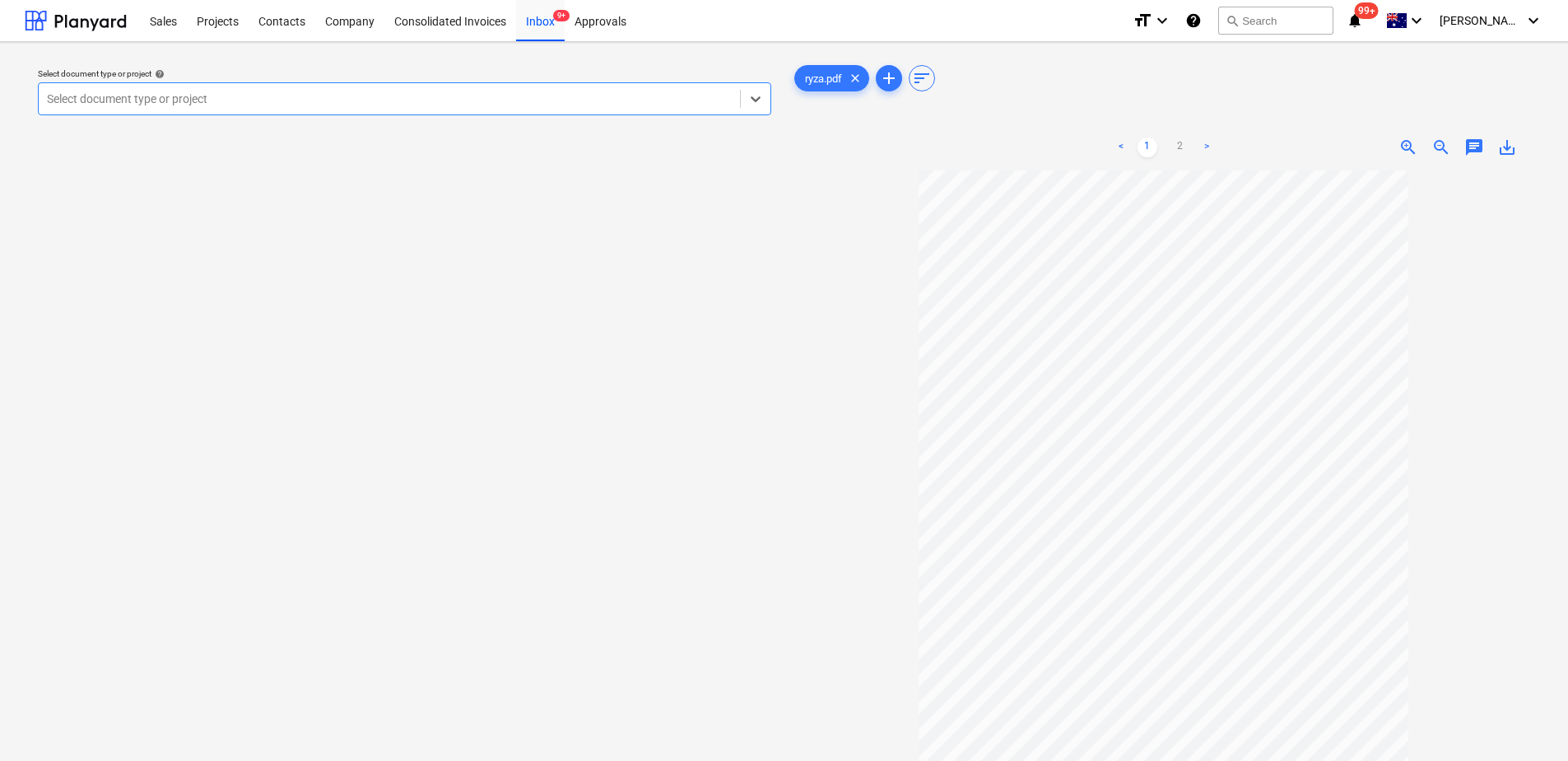
click at [138, 99] on div at bounding box center [389, 99] width 685 height 16
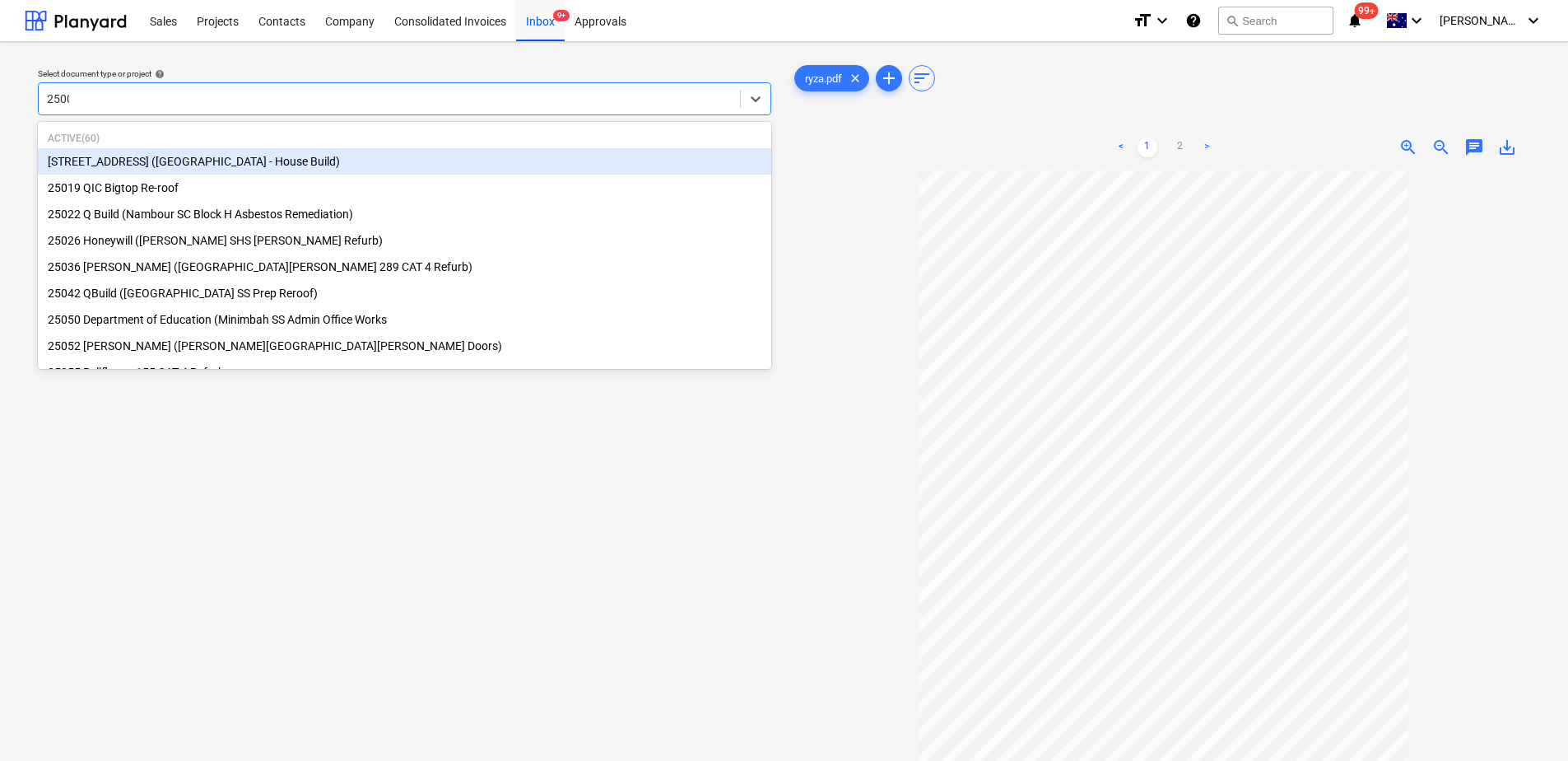
type input "25001"
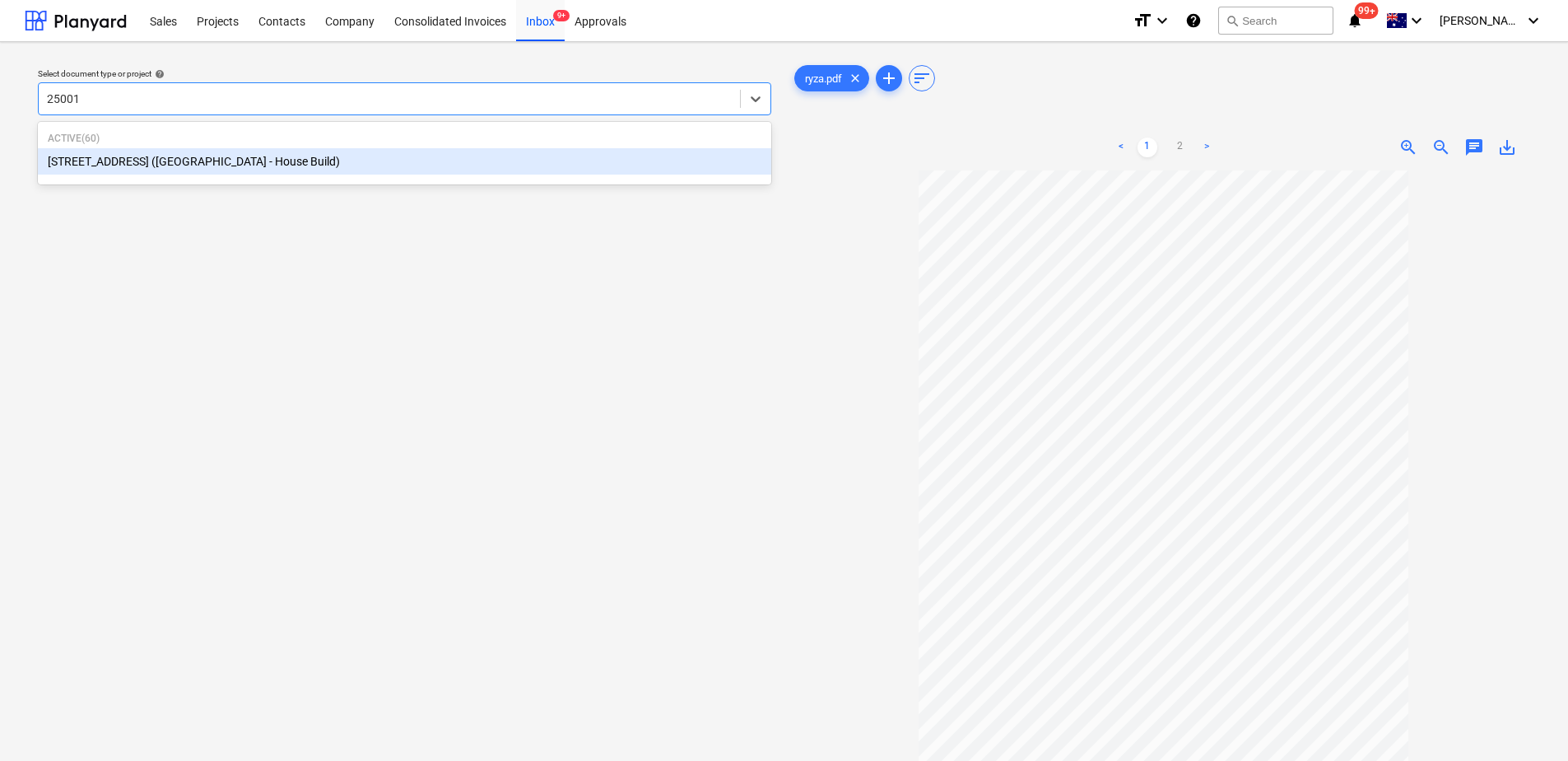
click at [222, 173] on div "[STREET_ADDRESS] ([GEOGRAPHIC_DATA] - House Build)" at bounding box center [405, 161] width 733 height 26
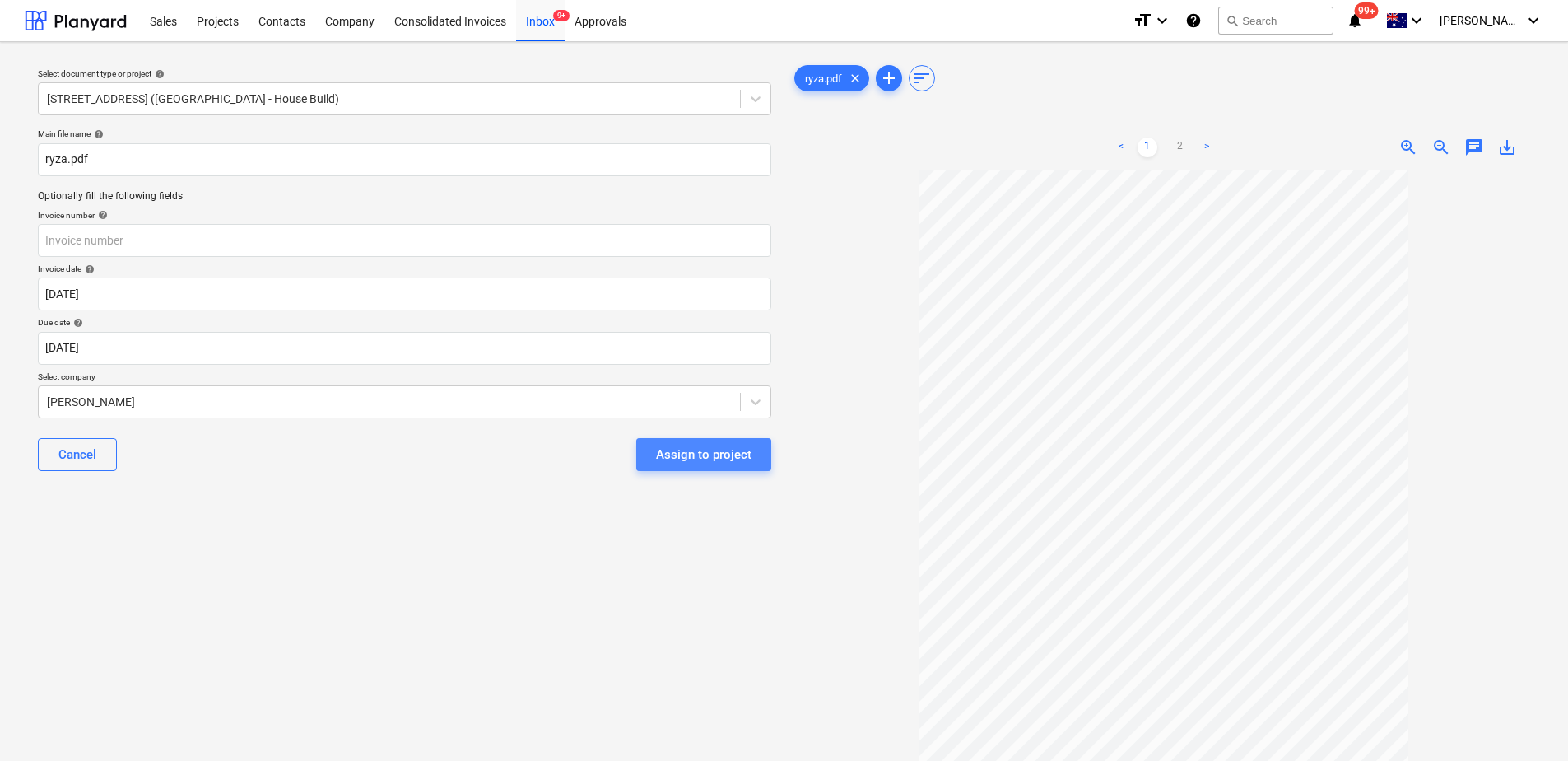
click at [711, 460] on div "Assign to project" at bounding box center [704, 454] width 95 height 21
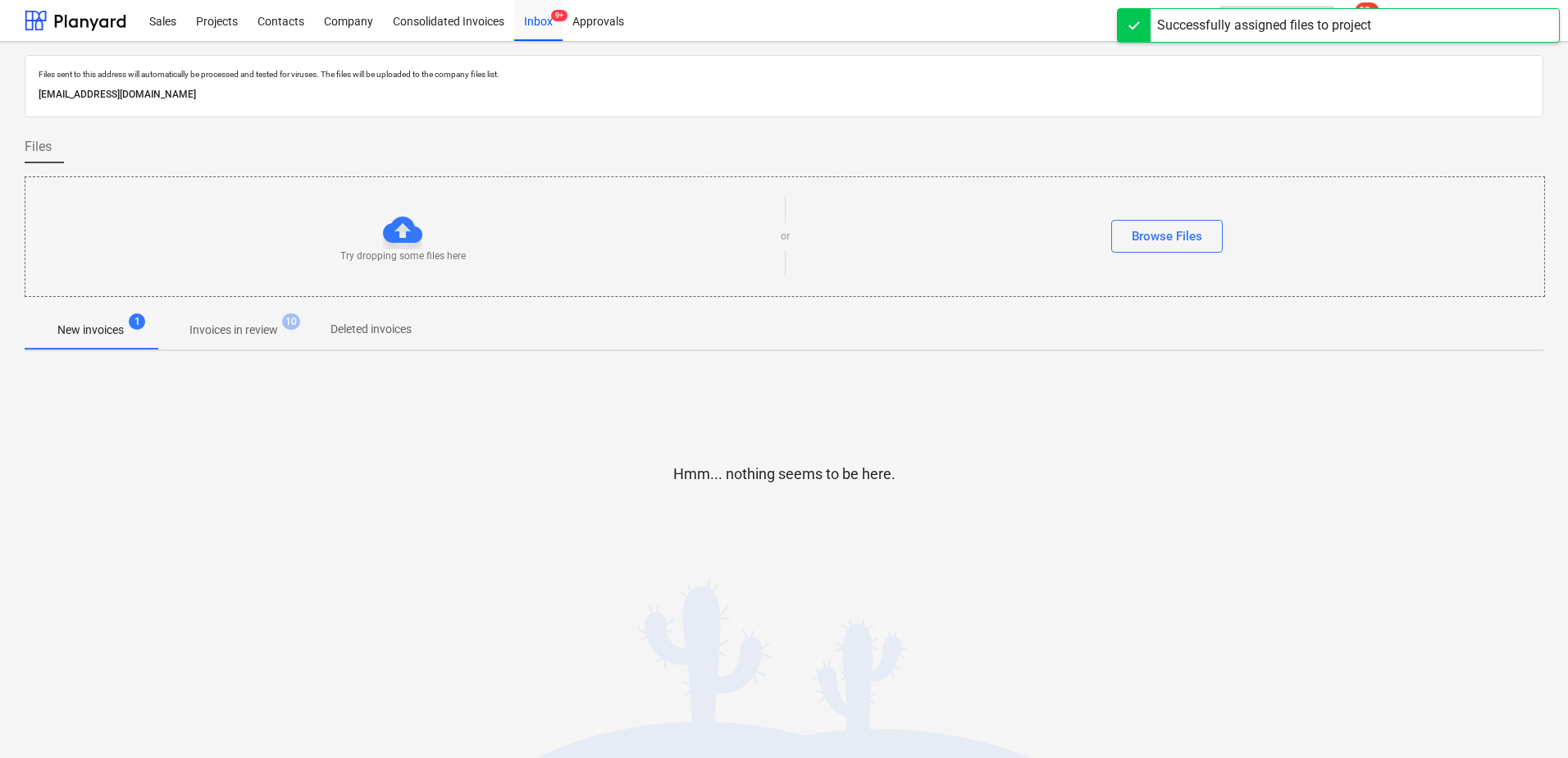
click at [250, 330] on p "Invoices in review" at bounding box center [234, 330] width 89 height 17
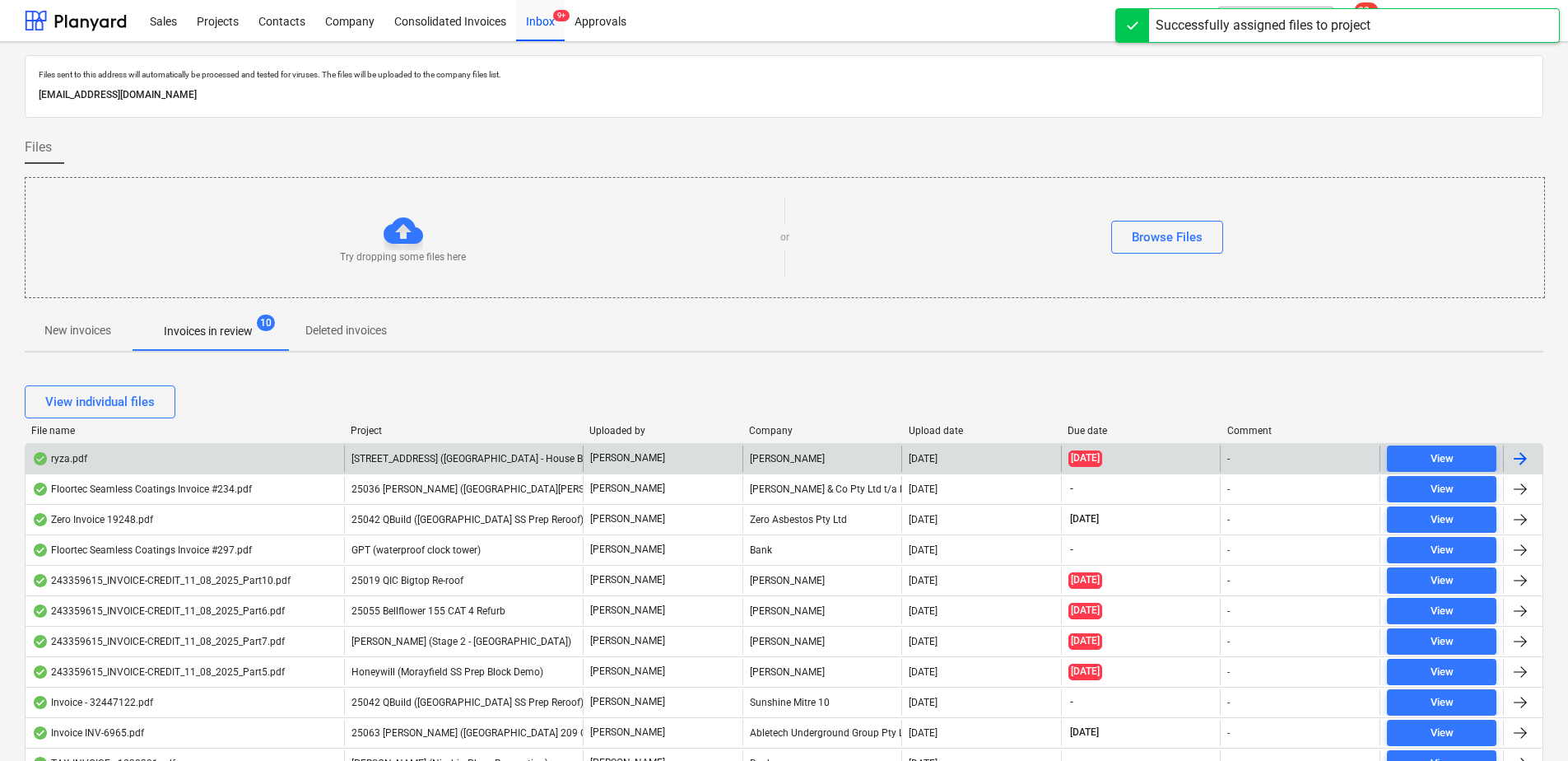
click at [429, 456] on span "[STREET_ADDRESS] ([GEOGRAPHIC_DATA] - House Build)" at bounding box center [476, 459] width 251 height 12
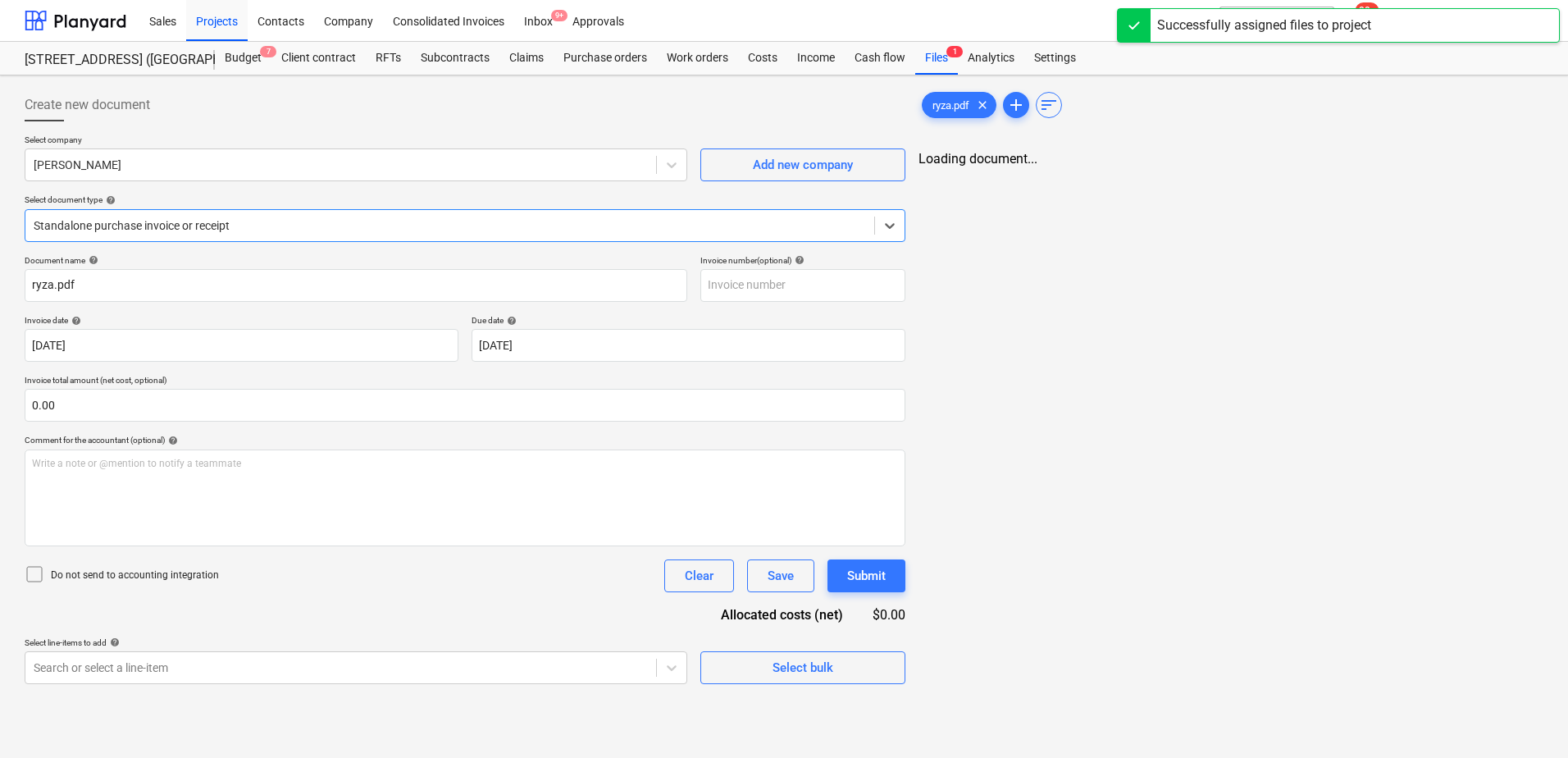
click at [36, 572] on icon at bounding box center [34, 573] width 19 height 19
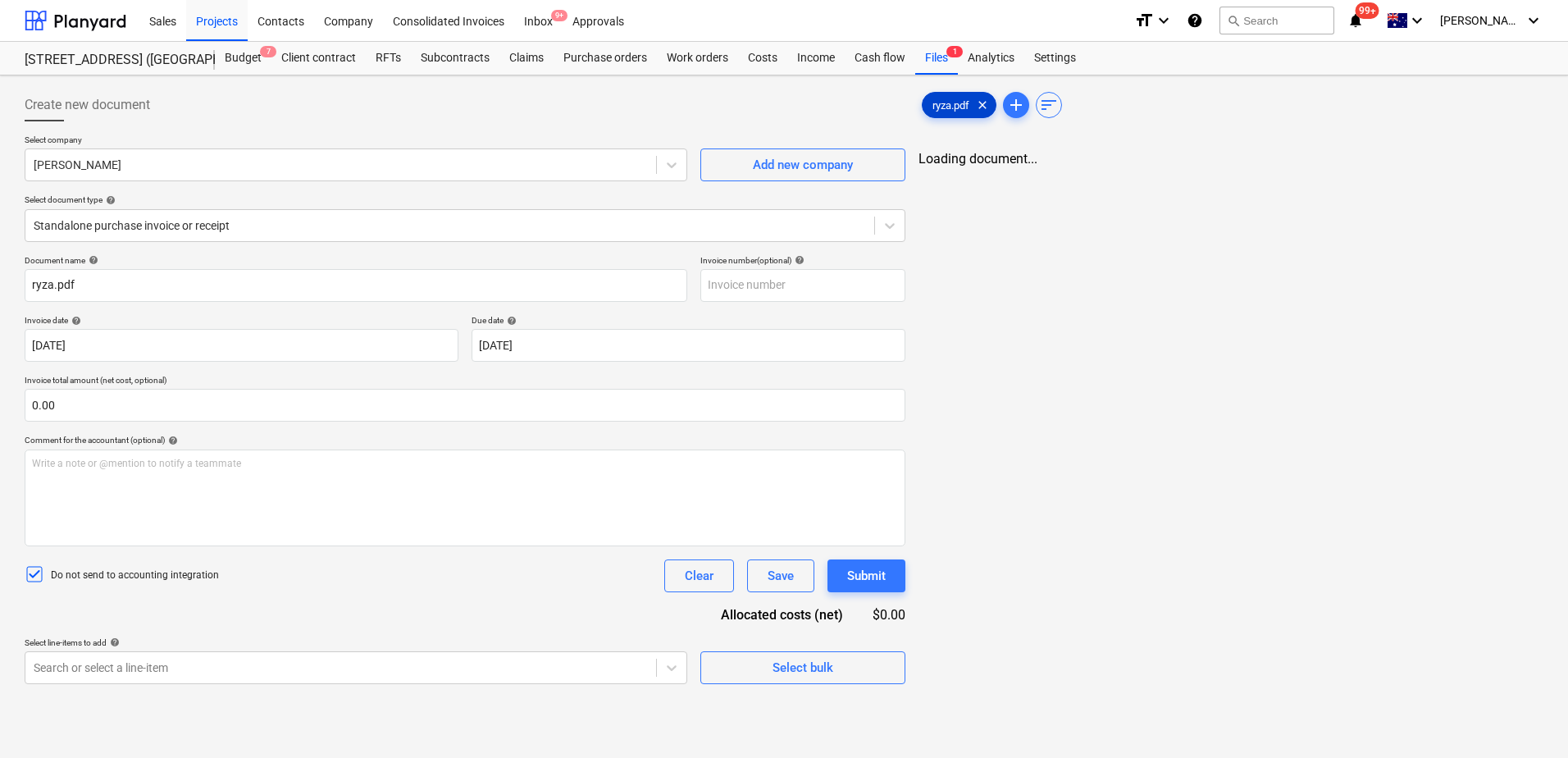
click at [968, 105] on span "ryza.pdf" at bounding box center [950, 105] width 57 height 13
click at [756, 282] on input "text" at bounding box center [803, 285] width 205 height 33
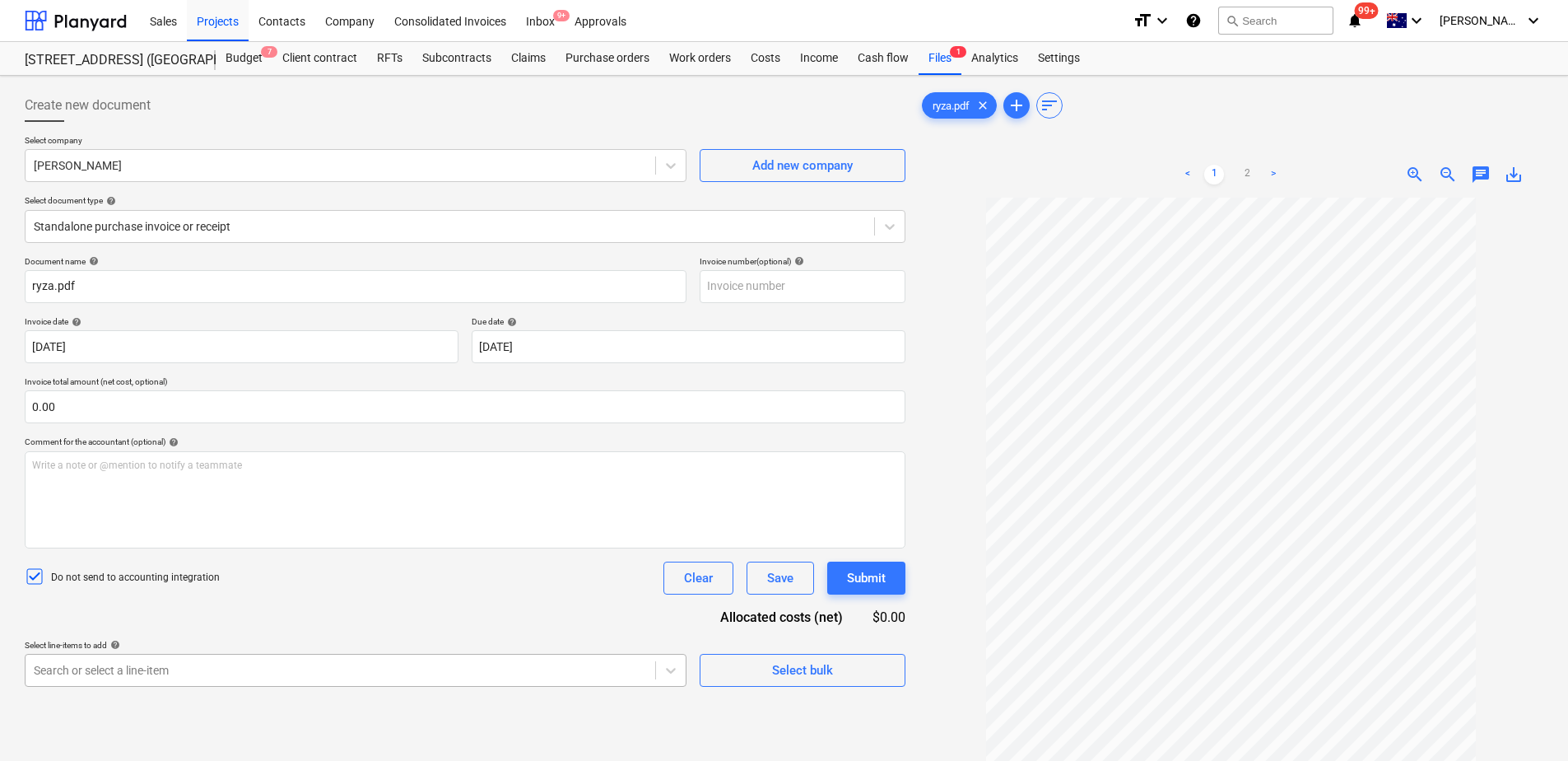
click at [316, 672] on body "Sales Projects Contacts Company Consolidated Invoices Inbox 9+ Approvals format…" at bounding box center [784, 380] width 1568 height 761
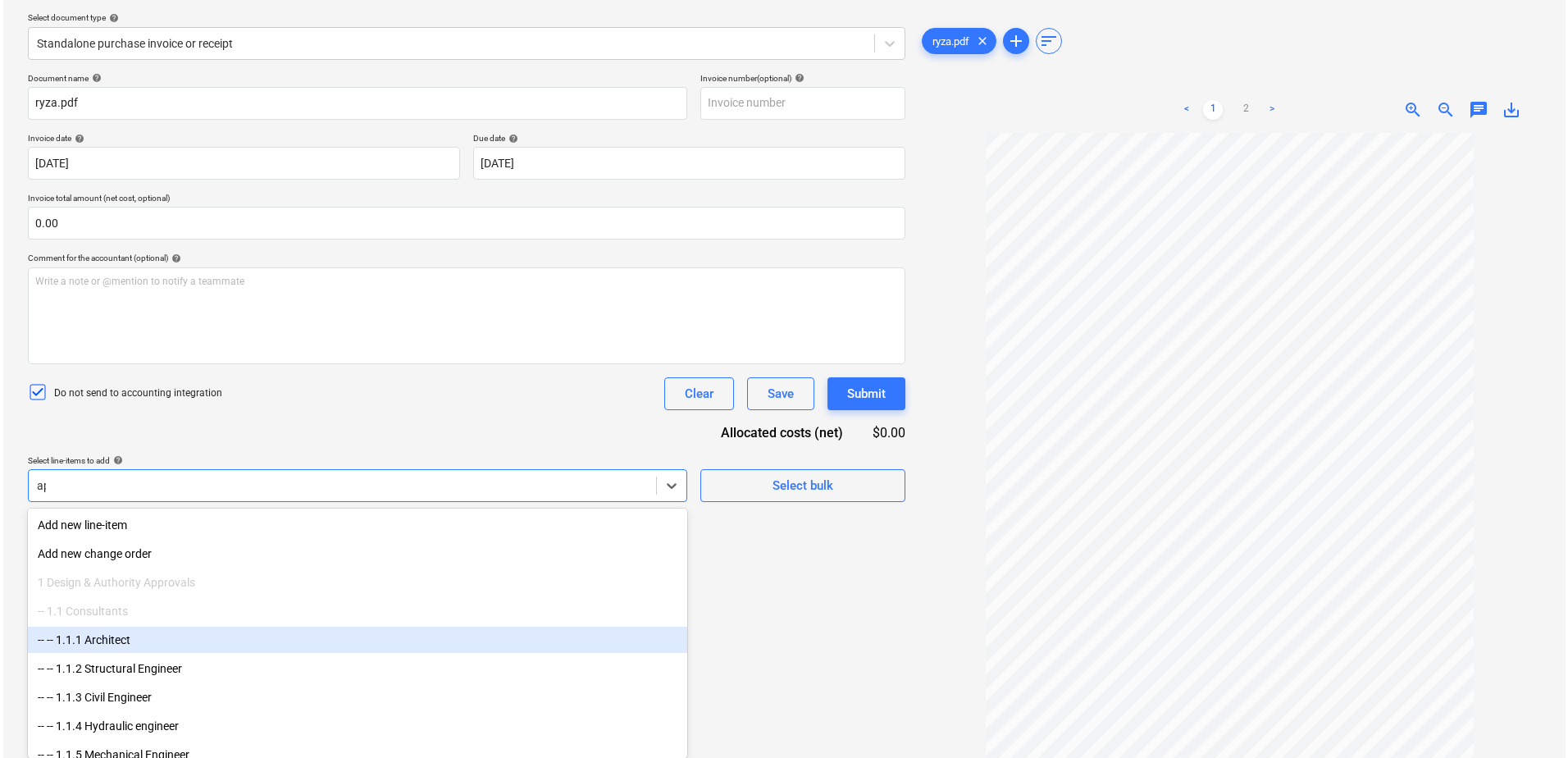
scroll to position [164, 0]
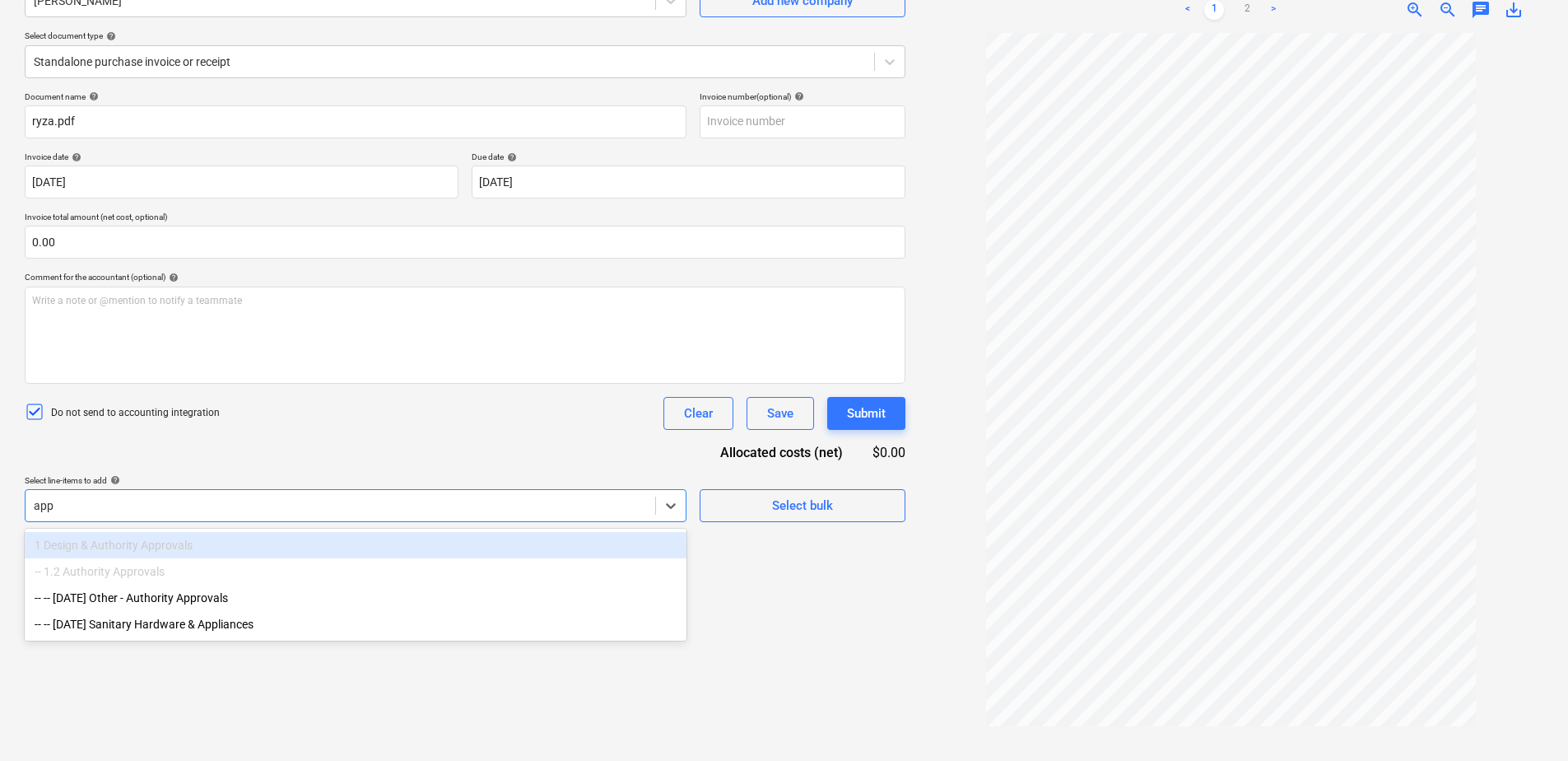
type input "appl"
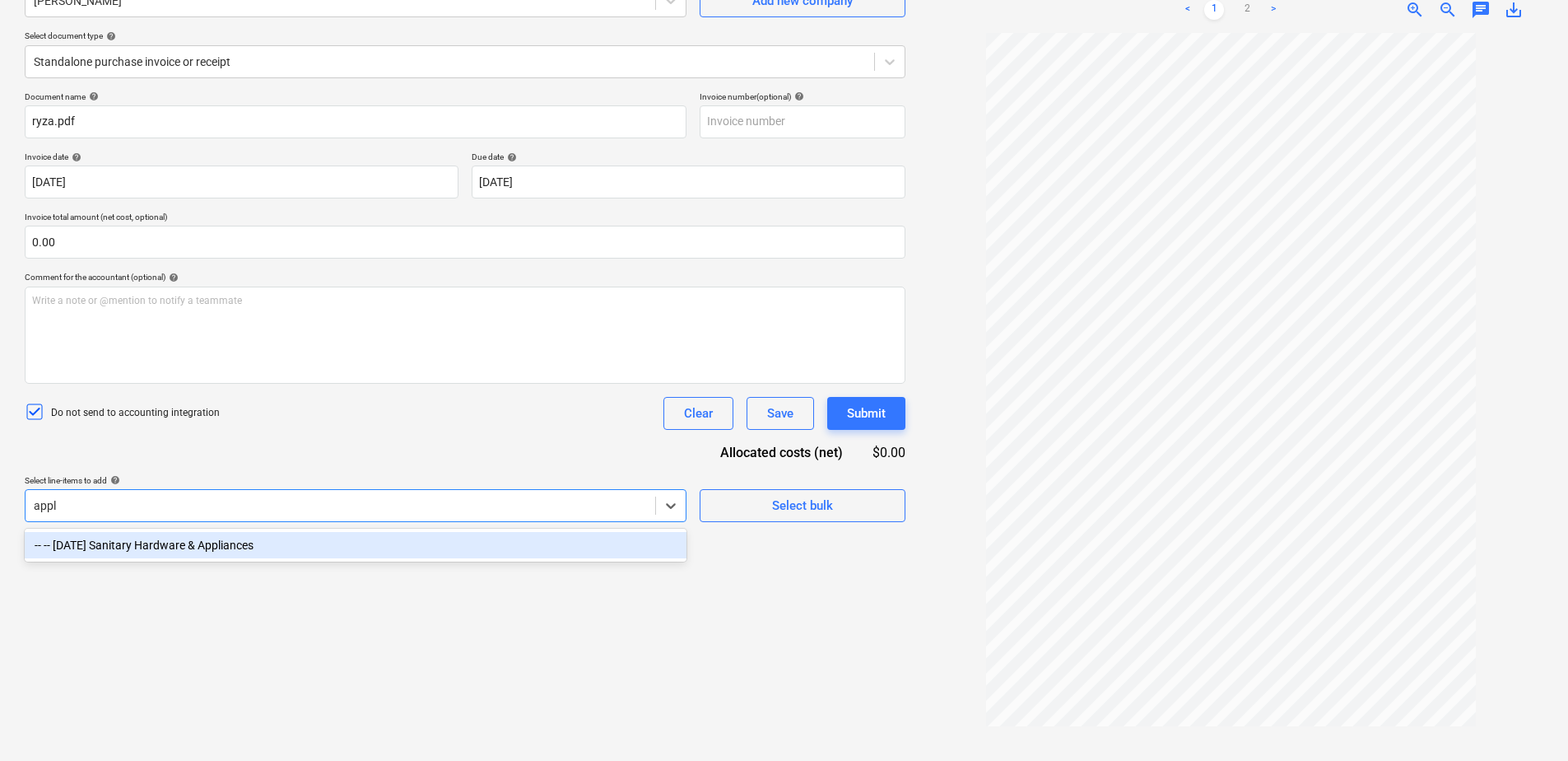
click at [314, 546] on div "-- -- [DATE] Sanitary Hardware & Appliances" at bounding box center [355, 545] width 662 height 26
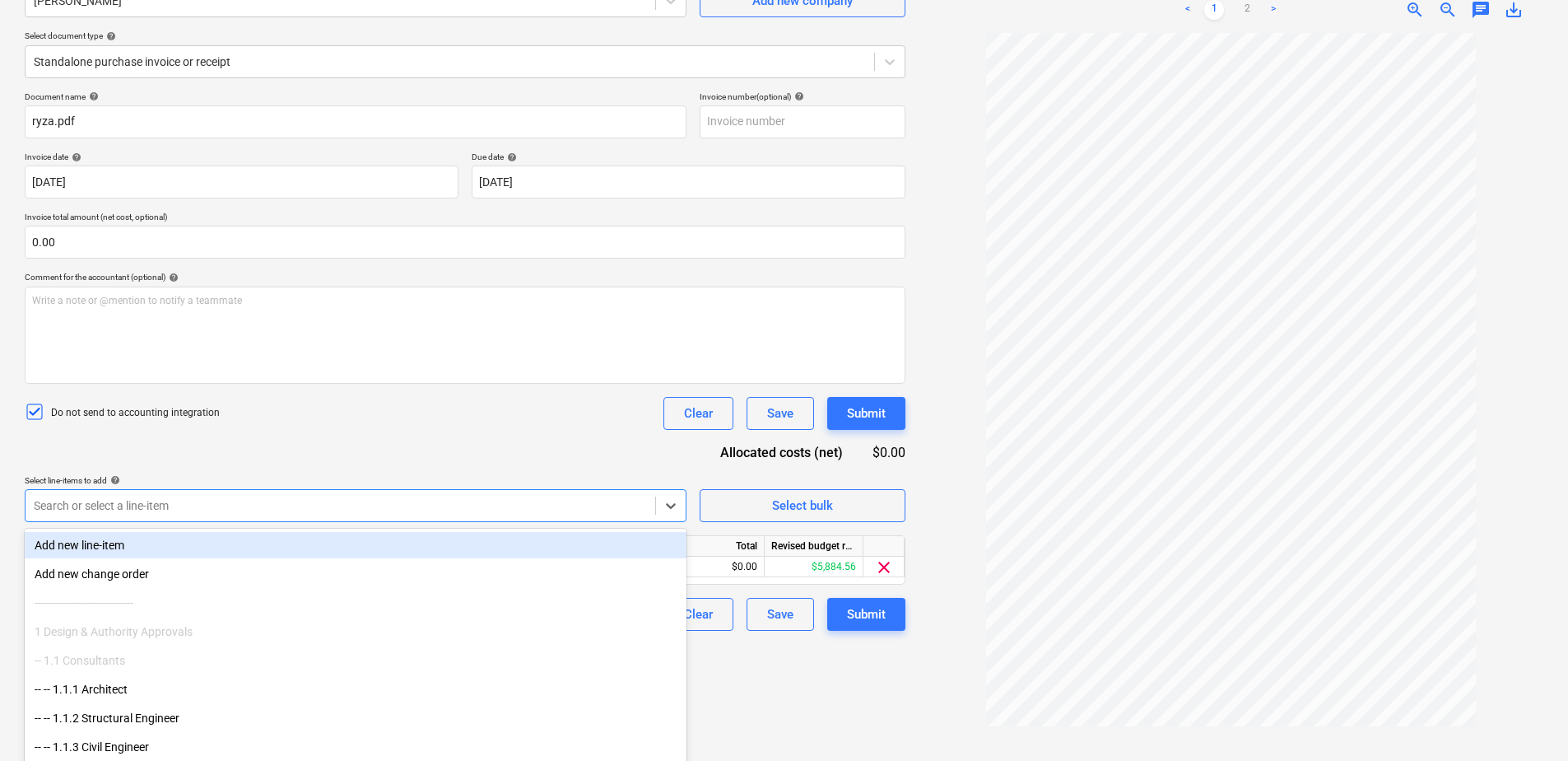
click at [402, 436] on div "Document name help [PERSON_NAME].pdf Invoice number (optional) help Invoice dat…" at bounding box center [465, 361] width 880 height 539
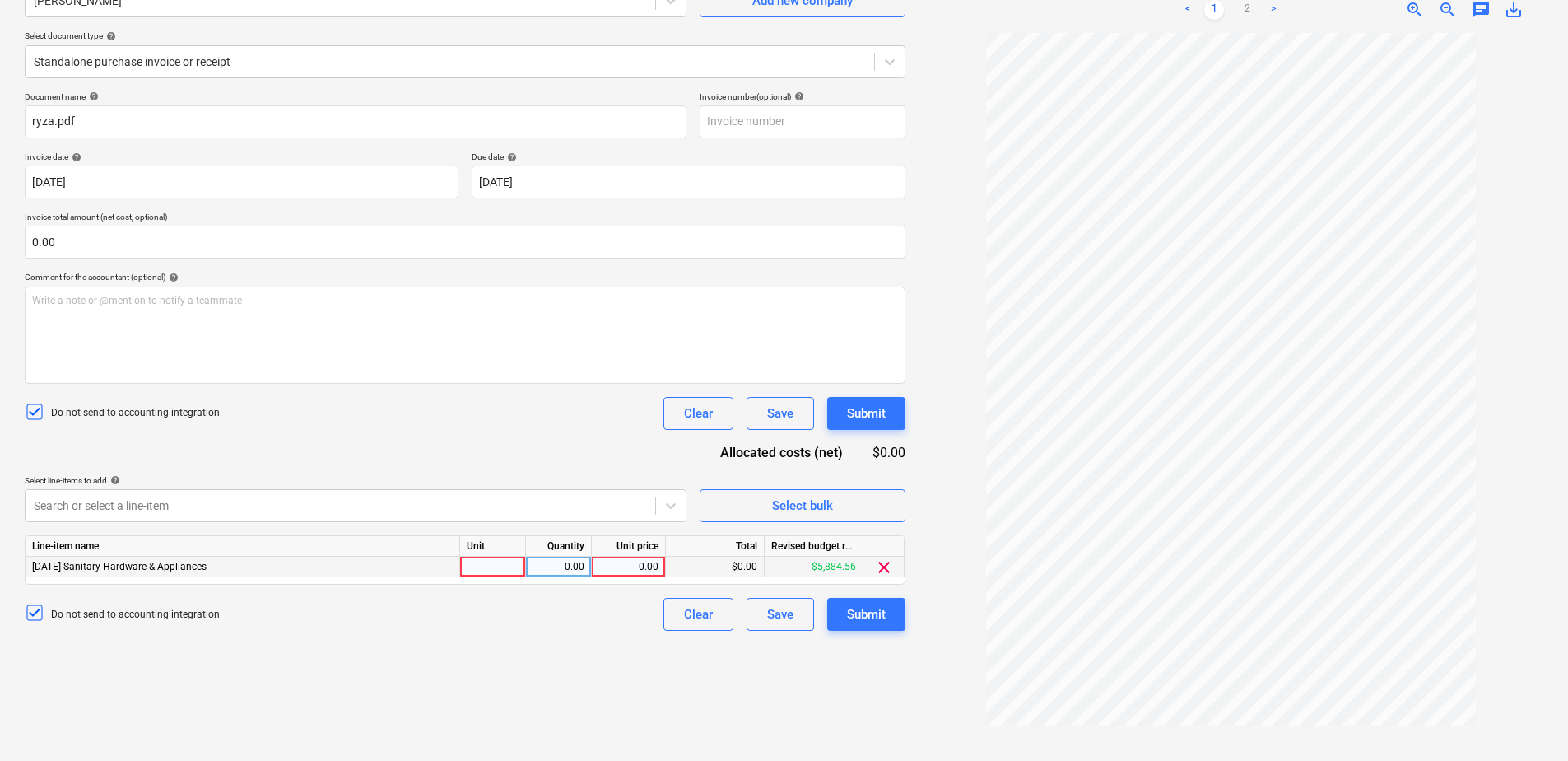
click at [481, 570] on div at bounding box center [492, 567] width 65 height 20
type input "Item"
type input "1176.90"
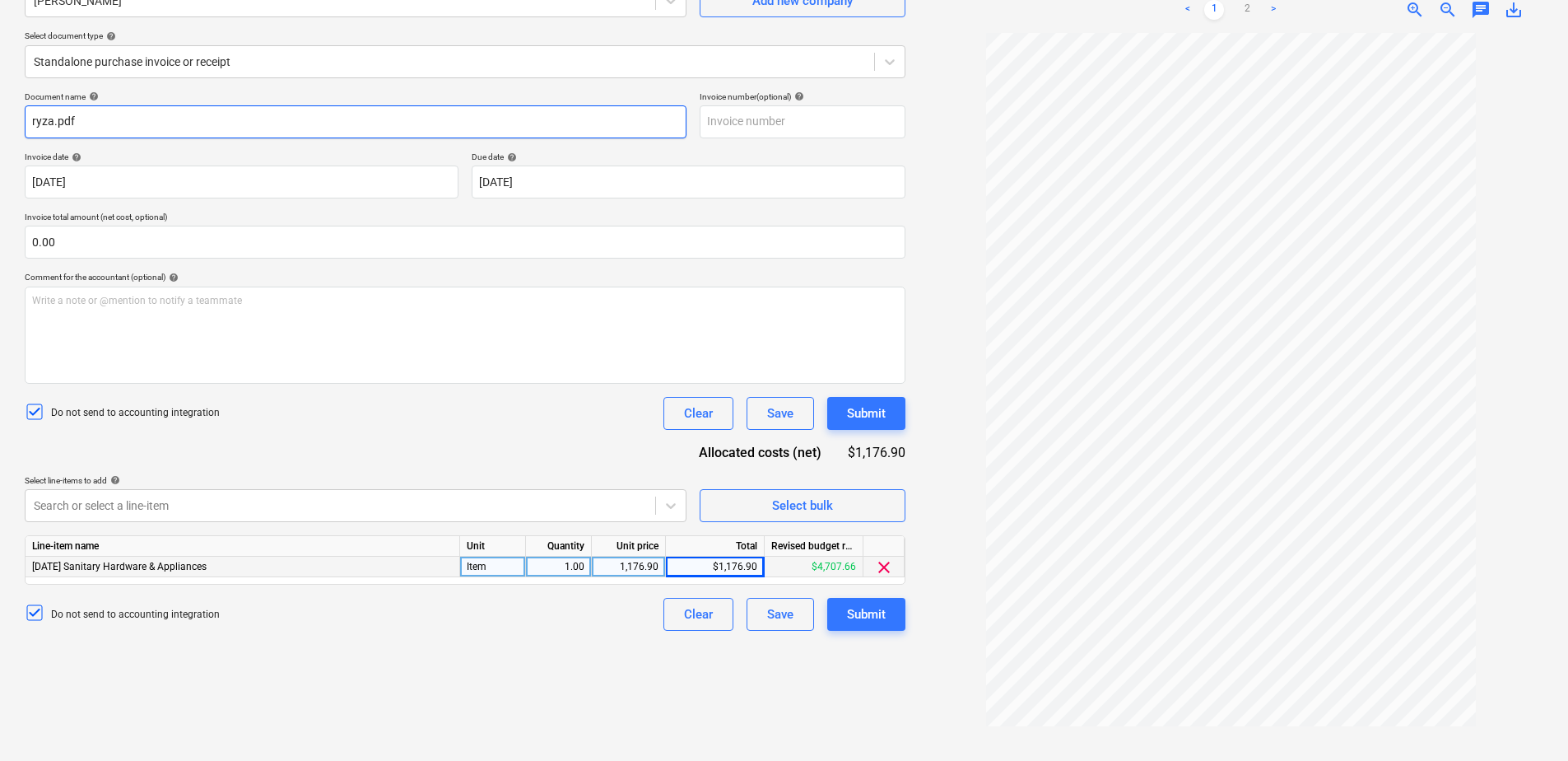
click at [112, 120] on input "ryza.pdf" at bounding box center [355, 122] width 662 height 33
drag, startPoint x: 89, startPoint y: 120, endPoint x: 4, endPoint y: 116, distance: 85.1
click at [5, 116] on div "Create new document Select company [PERSON_NAME] Add new company Select documen…" at bounding box center [784, 335] width 1568 height 849
type input "Deposit for Appliances"
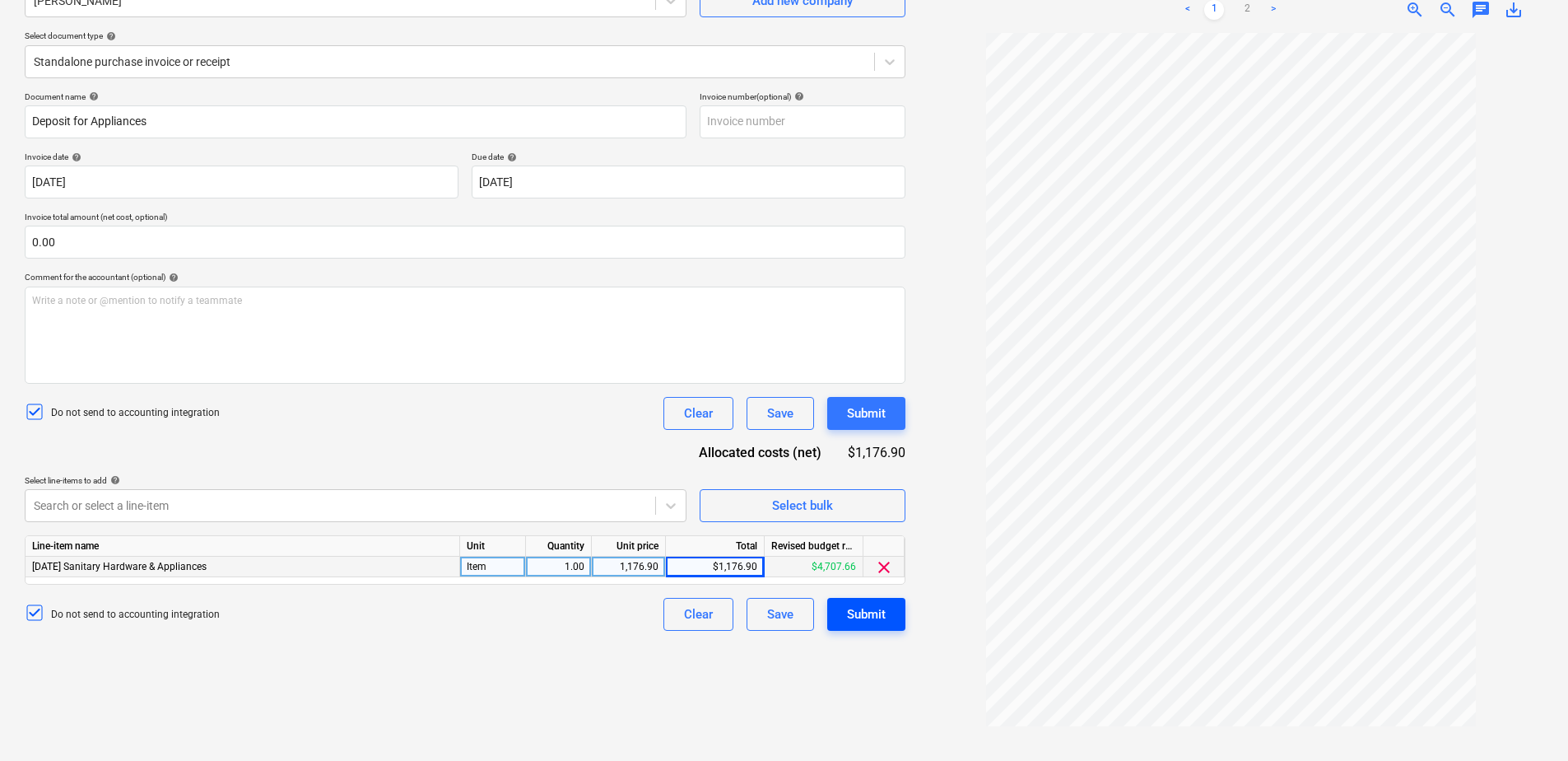
click at [896, 622] on button "Submit" at bounding box center [866, 614] width 78 height 33
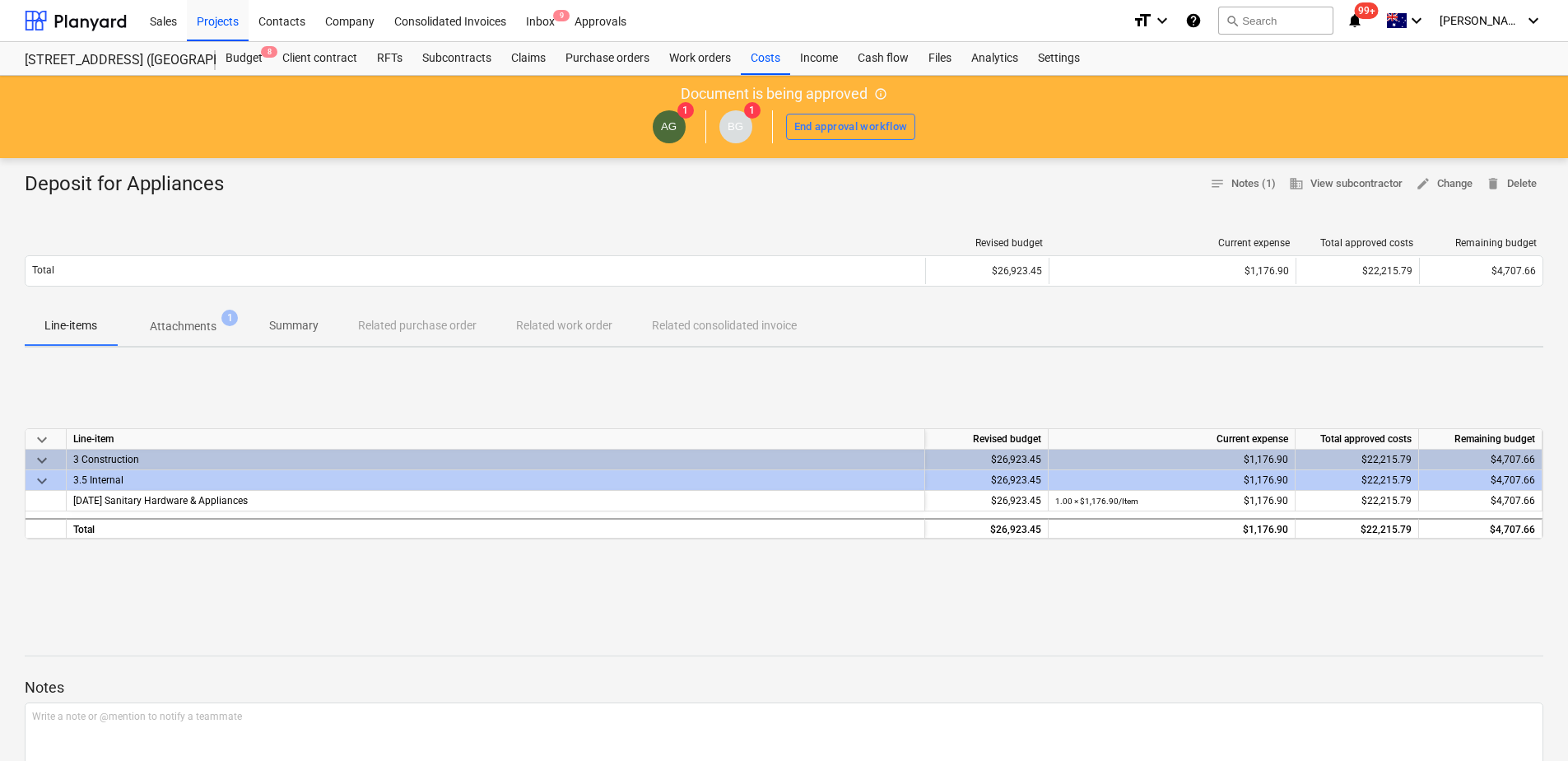
click at [237, 603] on div "keyboard_arrow_down Line-item Revised budget Current expense Total approved cos…" at bounding box center [784, 484] width 1519 height 247
